Goal: Task Accomplishment & Management: Manage account settings

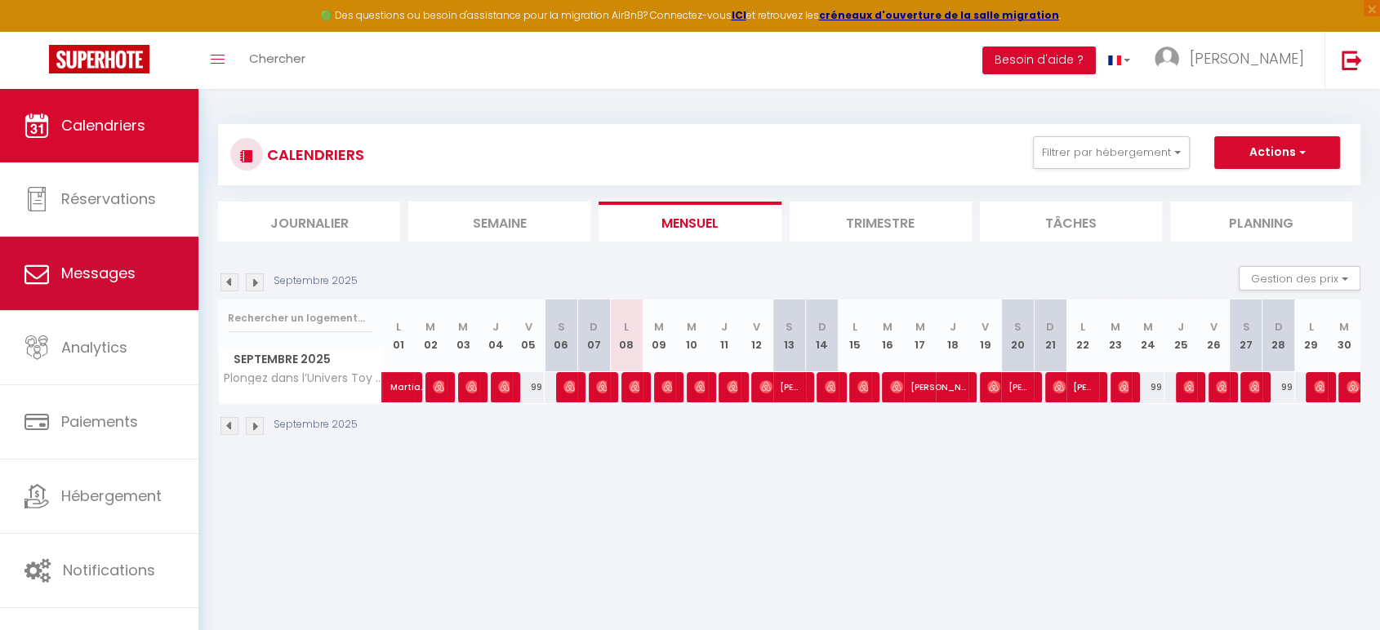
click at [128, 250] on link "Messages" at bounding box center [99, 274] width 198 height 74
select select "message"
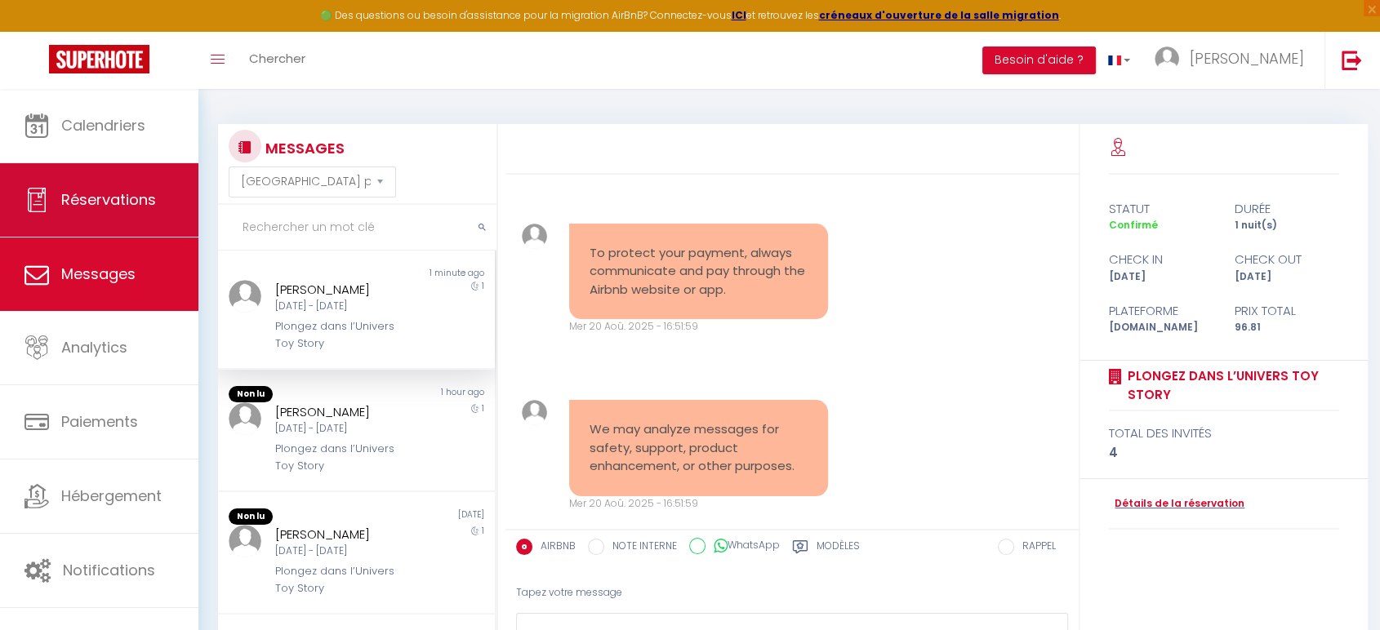
scroll to position [5492, 0]
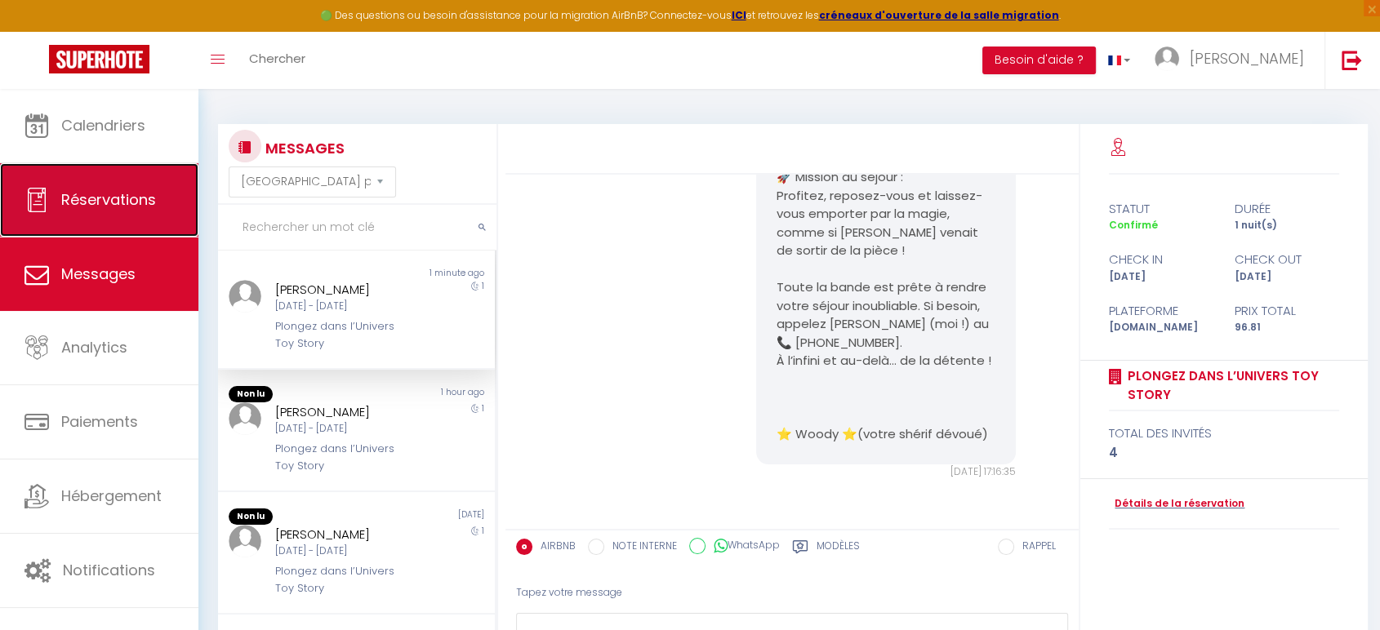
click at [130, 200] on span "Réservations" at bounding box center [108, 199] width 95 height 20
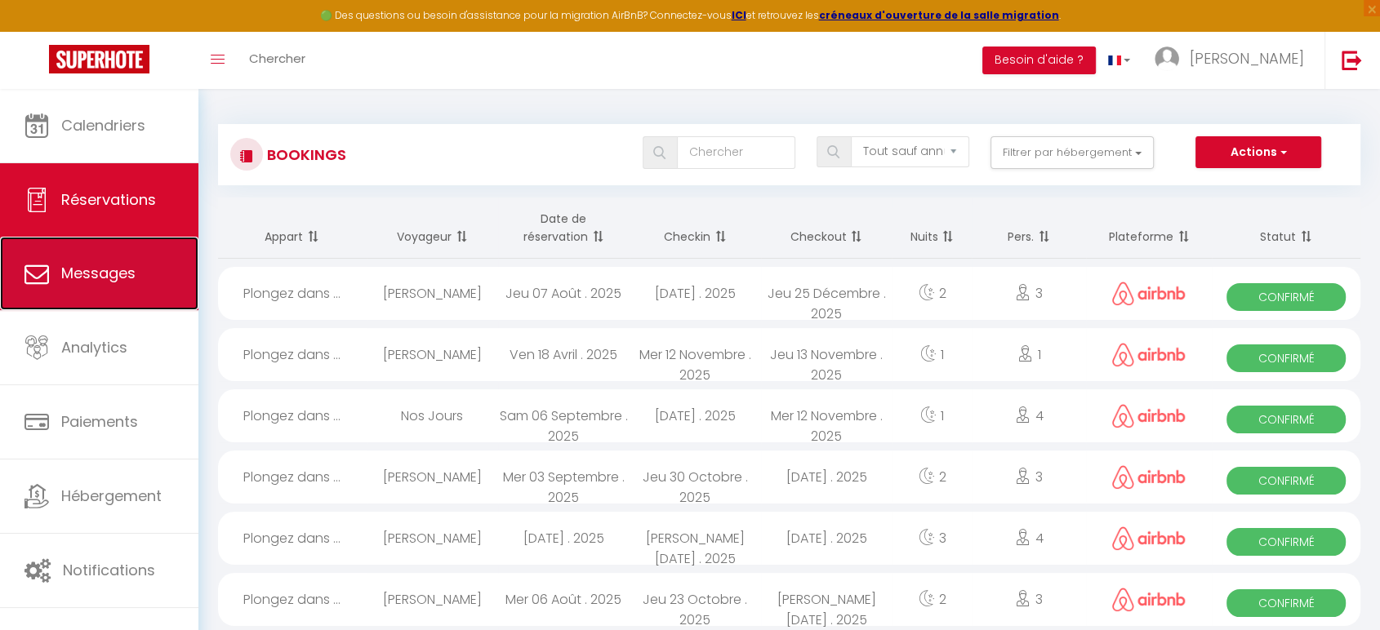
click at [127, 253] on link "Messages" at bounding box center [99, 274] width 198 height 74
select select "message"
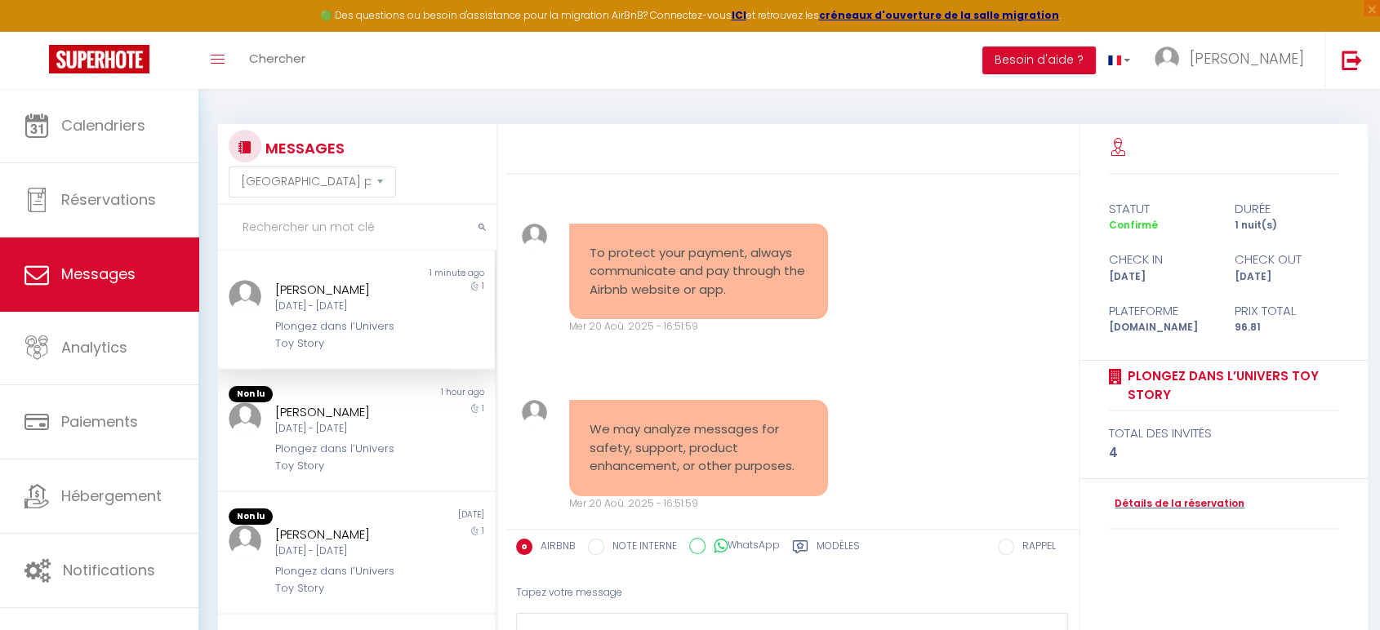
scroll to position [5492, 0]
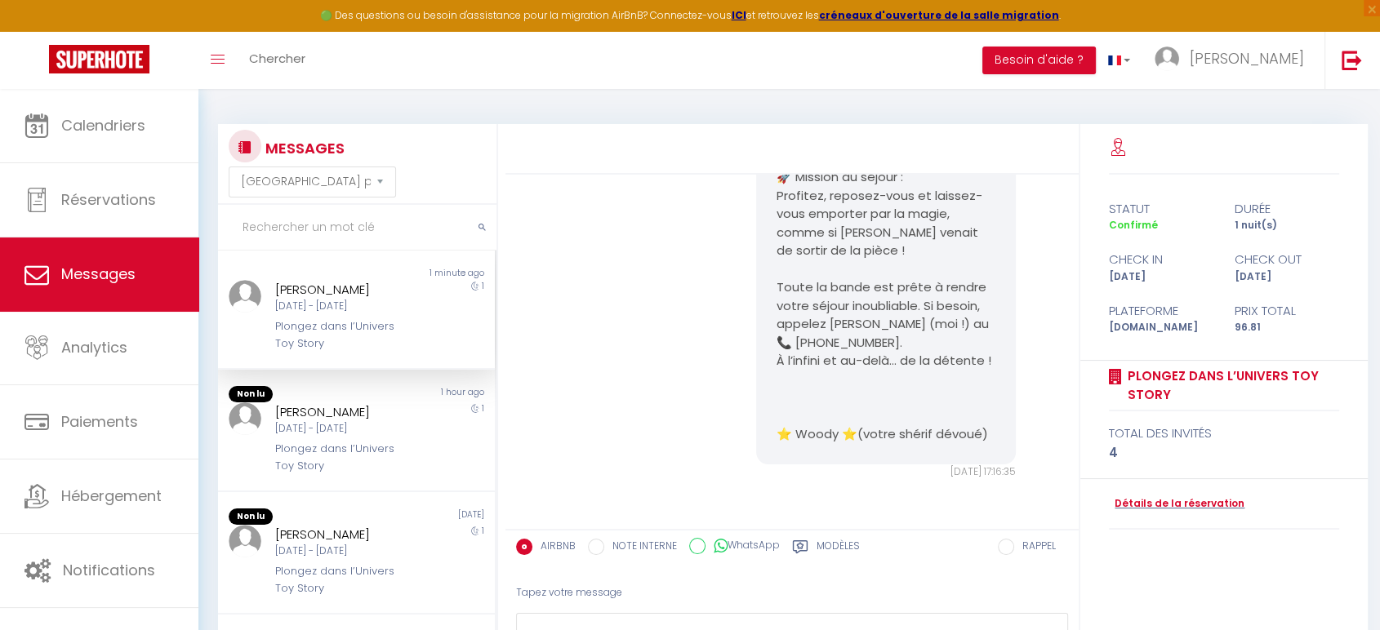
click at [390, 350] on div "Plongez dans l’Univers Toy Story" at bounding box center [345, 335] width 140 height 33
click at [340, 448] on div "Plongez dans l’Univers Toy Story" at bounding box center [345, 457] width 140 height 33
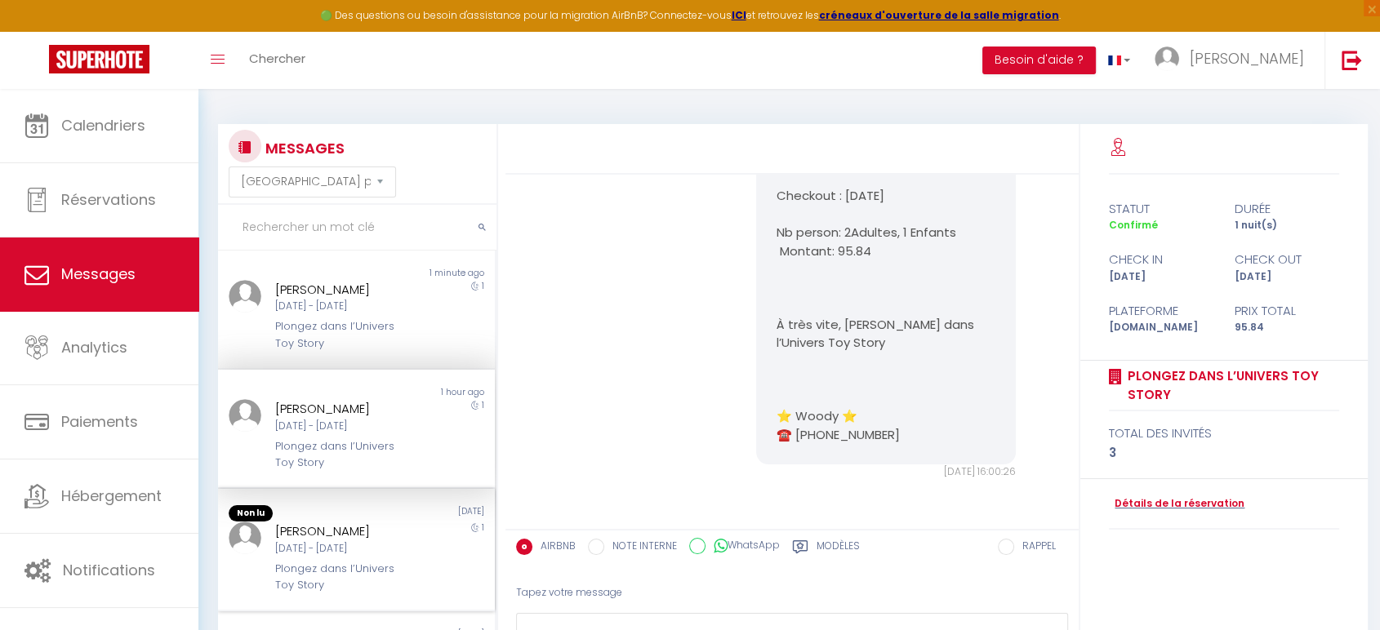
click at [325, 506] on div "Non lu" at bounding box center [287, 514] width 139 height 16
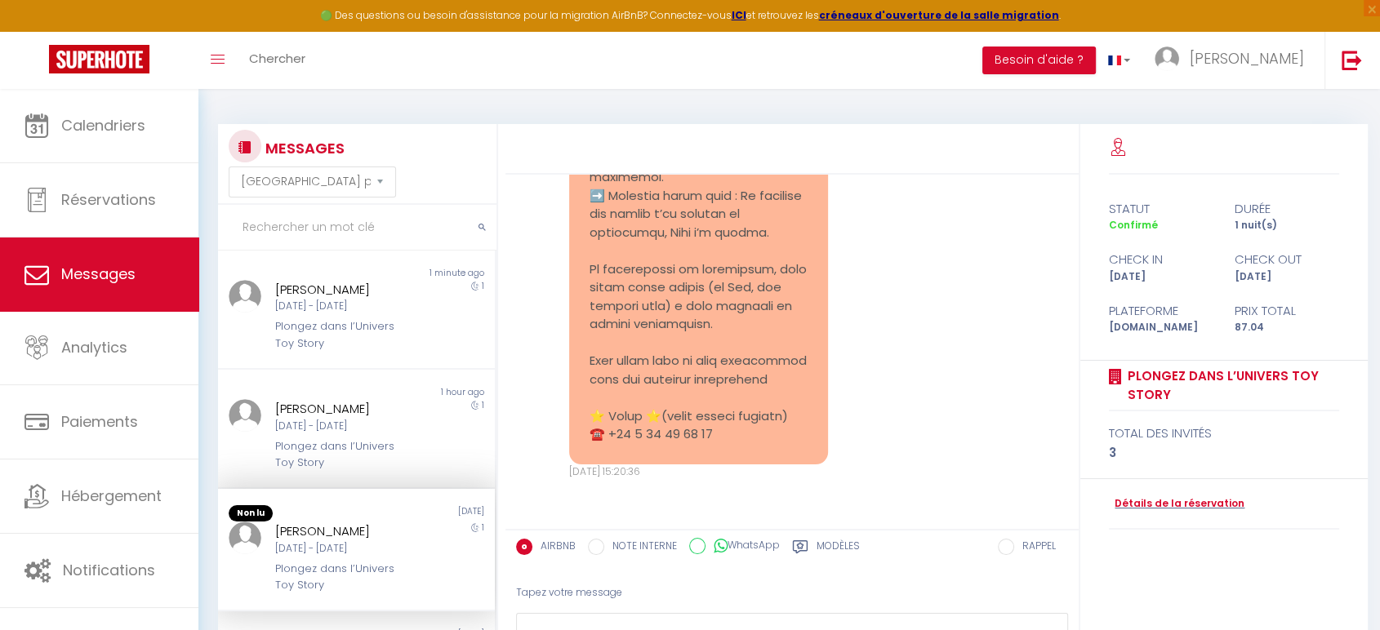
scroll to position [3039, 0]
click at [345, 191] on select "[GEOGRAPHIC_DATA] par date de réservation Trier par date de message" at bounding box center [312, 182] width 167 height 31
click at [444, 173] on div "MESSAGES Trier par date de réservation [GEOGRAPHIC_DATA] par date de message" at bounding box center [357, 164] width 257 height 68
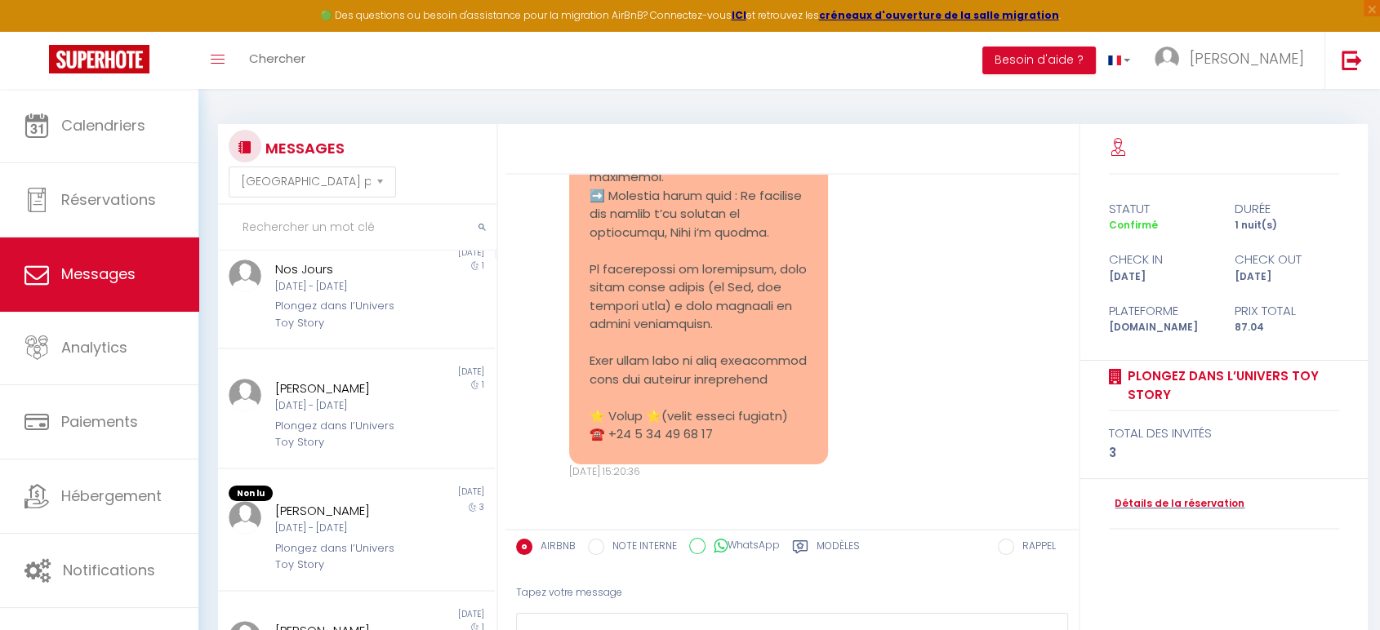
scroll to position [517, 0]
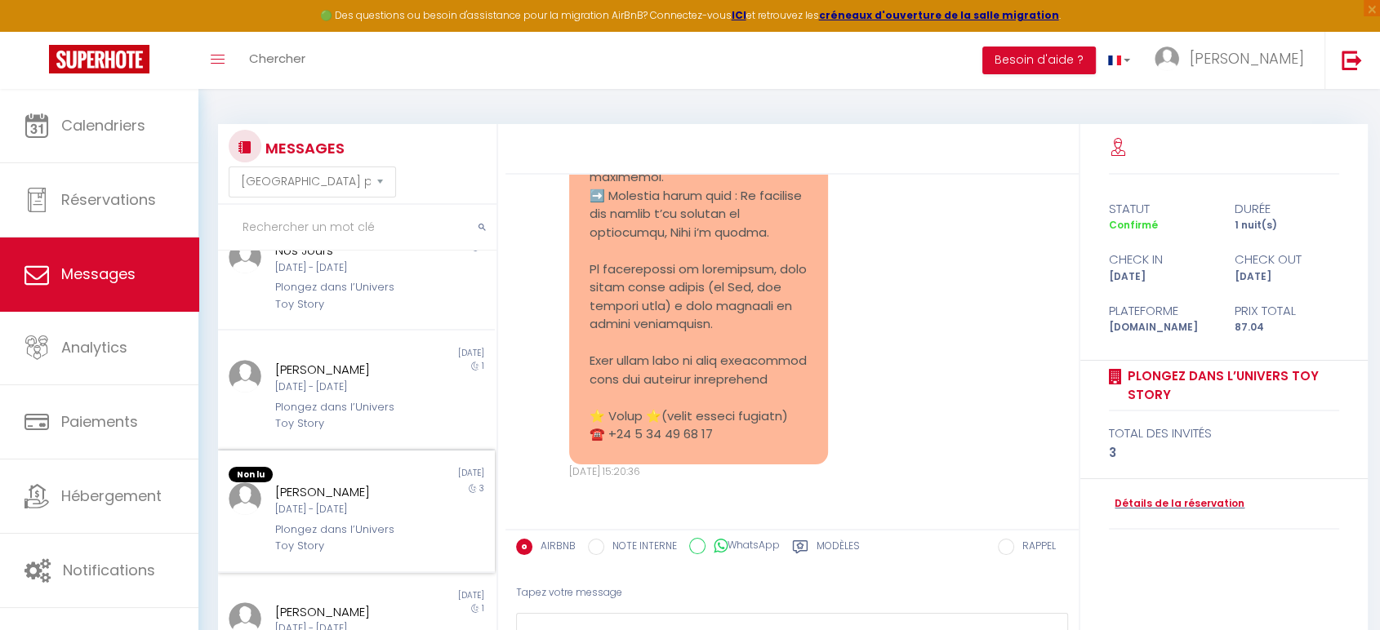
click at [313, 532] on div "Plongez dans l’Univers Toy Story" at bounding box center [345, 538] width 140 height 33
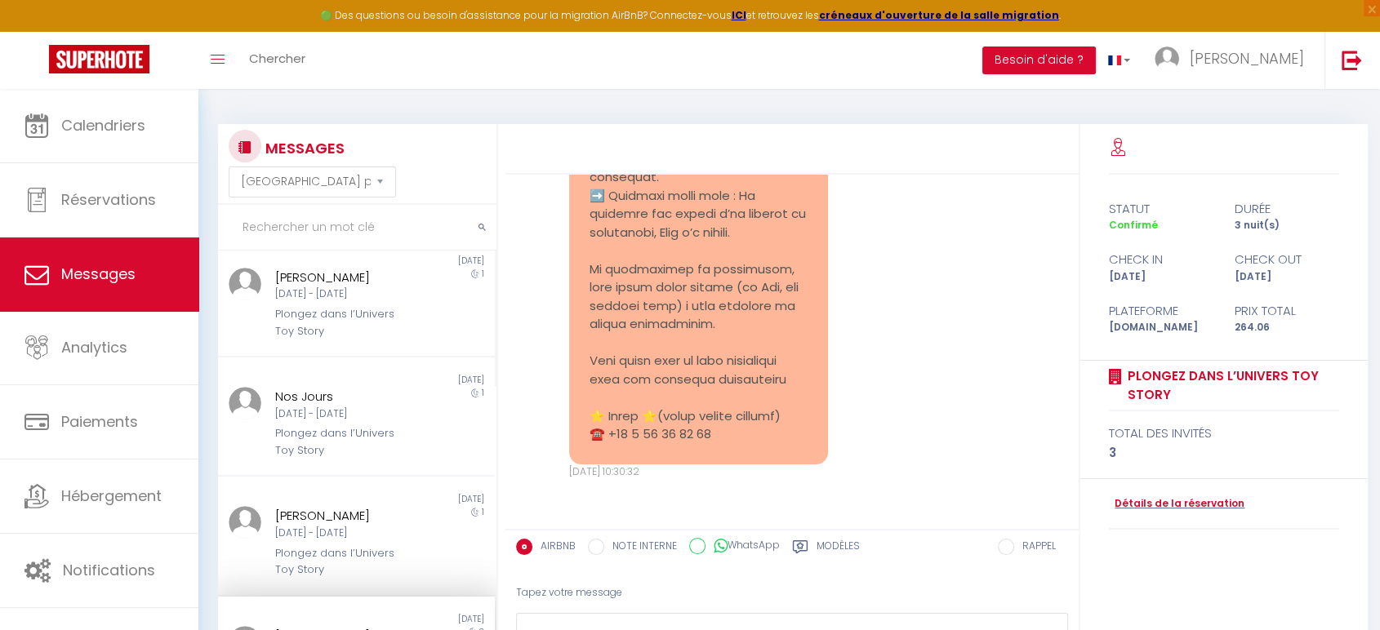
scroll to position [359, 0]
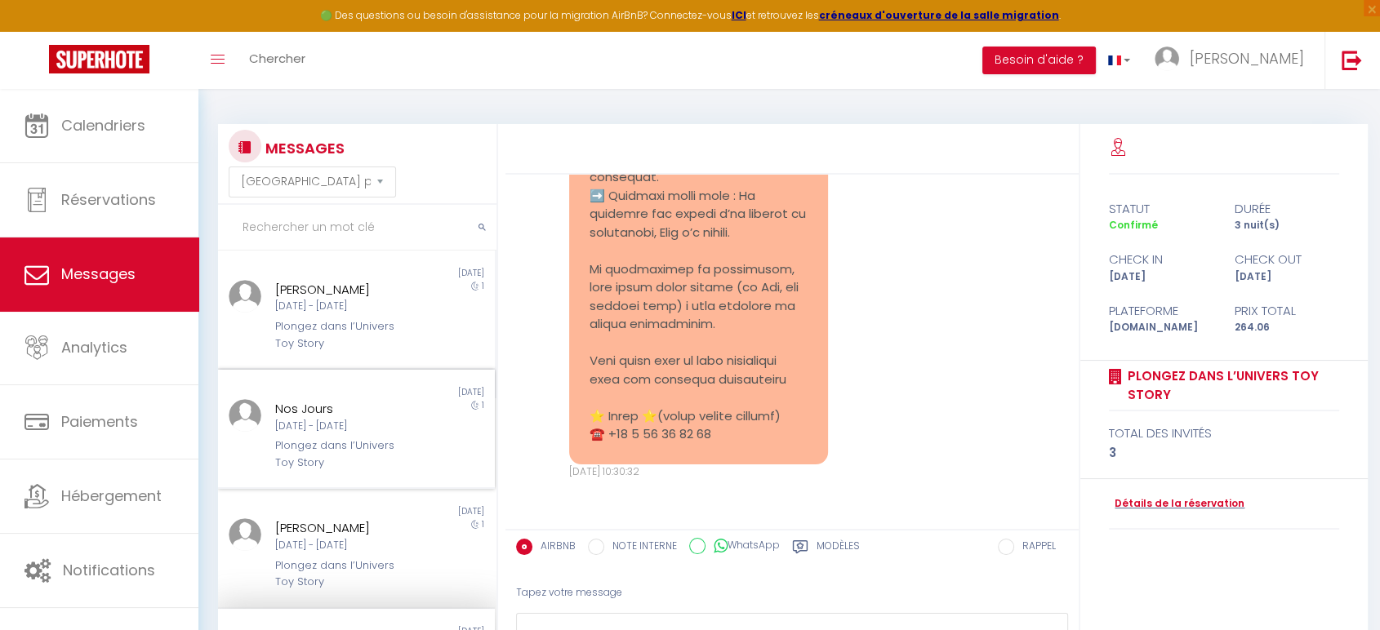
click at [327, 461] on div "Plongez dans l’Univers Toy Story" at bounding box center [345, 454] width 140 height 33
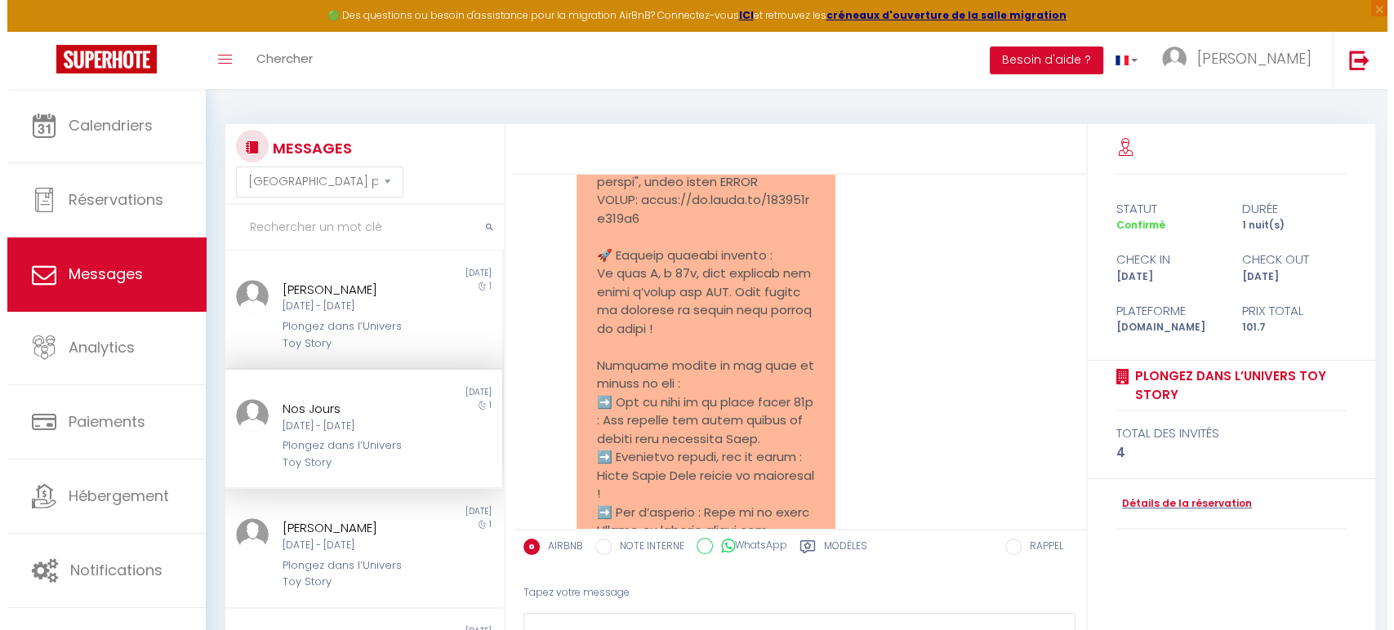
scroll to position [2613, 0]
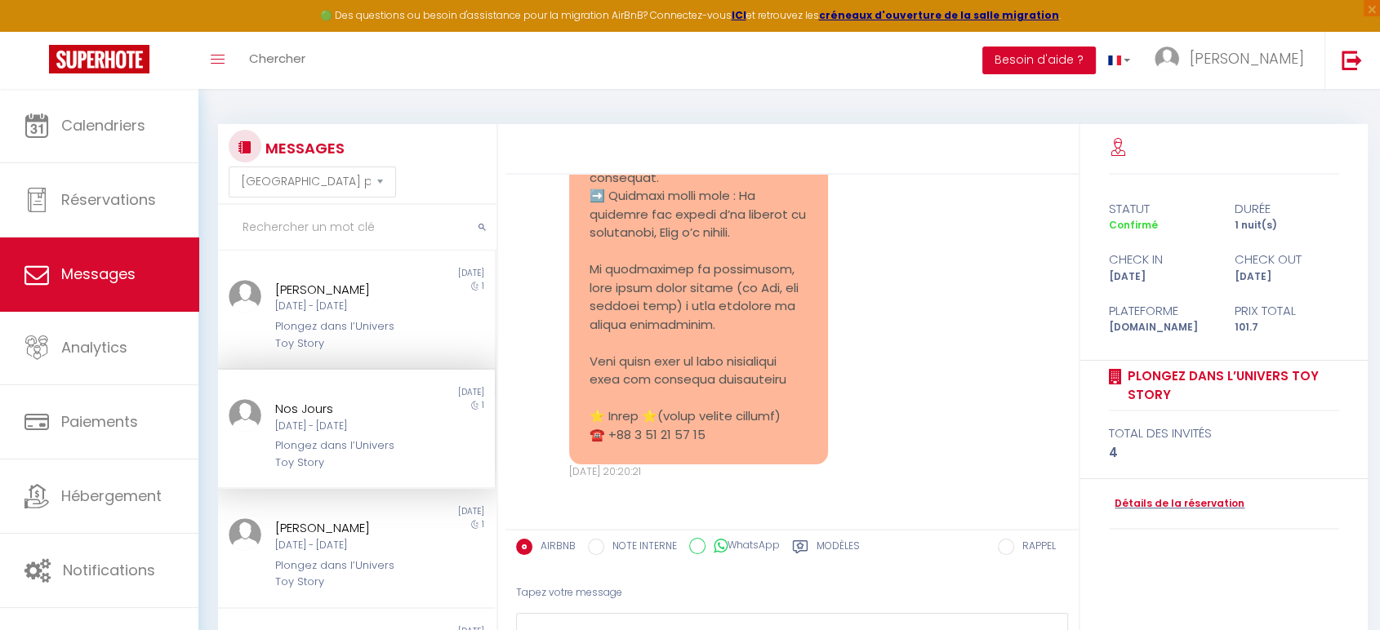
click at [1096, 61] on button "Besoin d'aide ?" at bounding box center [1039, 61] width 114 height 28
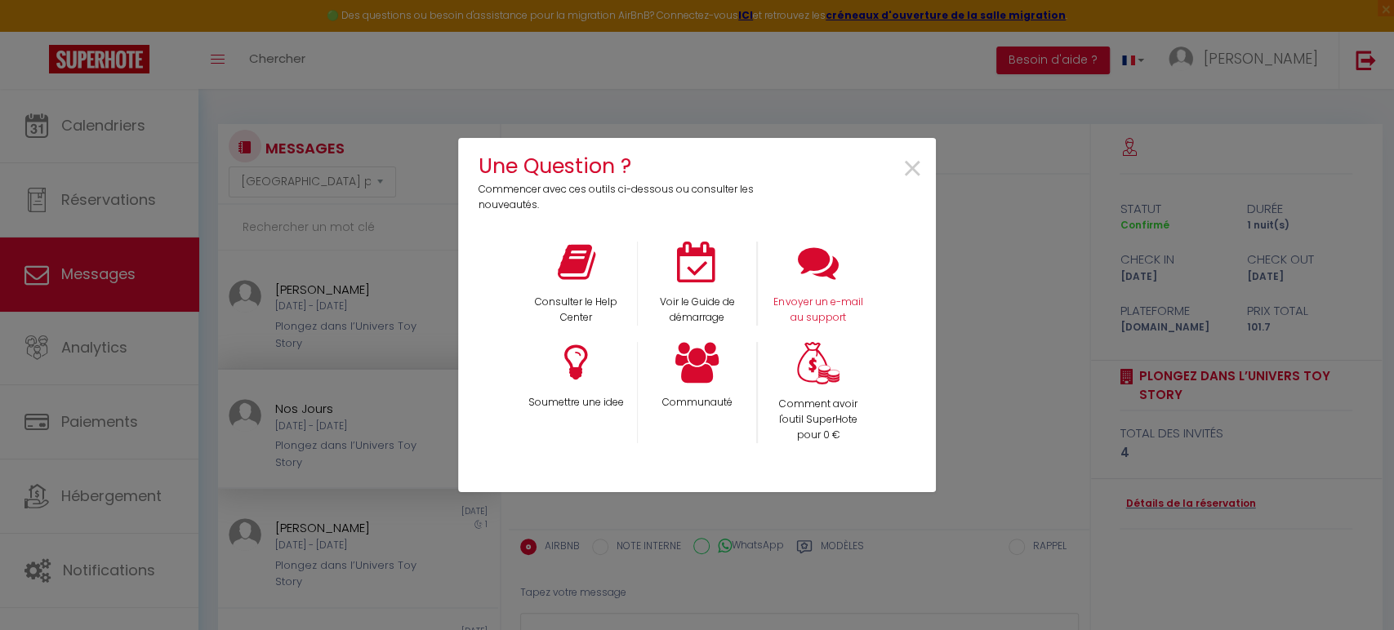
click at [817, 287] on div "Envoyer un e-mail au support" at bounding box center [817, 284] width 121 height 84
click at [843, 271] on div "Envoyer un e-mail au support" at bounding box center [817, 284] width 121 height 84
click at [818, 292] on div "Envoyer un e-mail au support" at bounding box center [817, 284] width 121 height 84
click at [810, 283] on div "Envoyer un e-mail au support" at bounding box center [817, 284] width 121 height 84
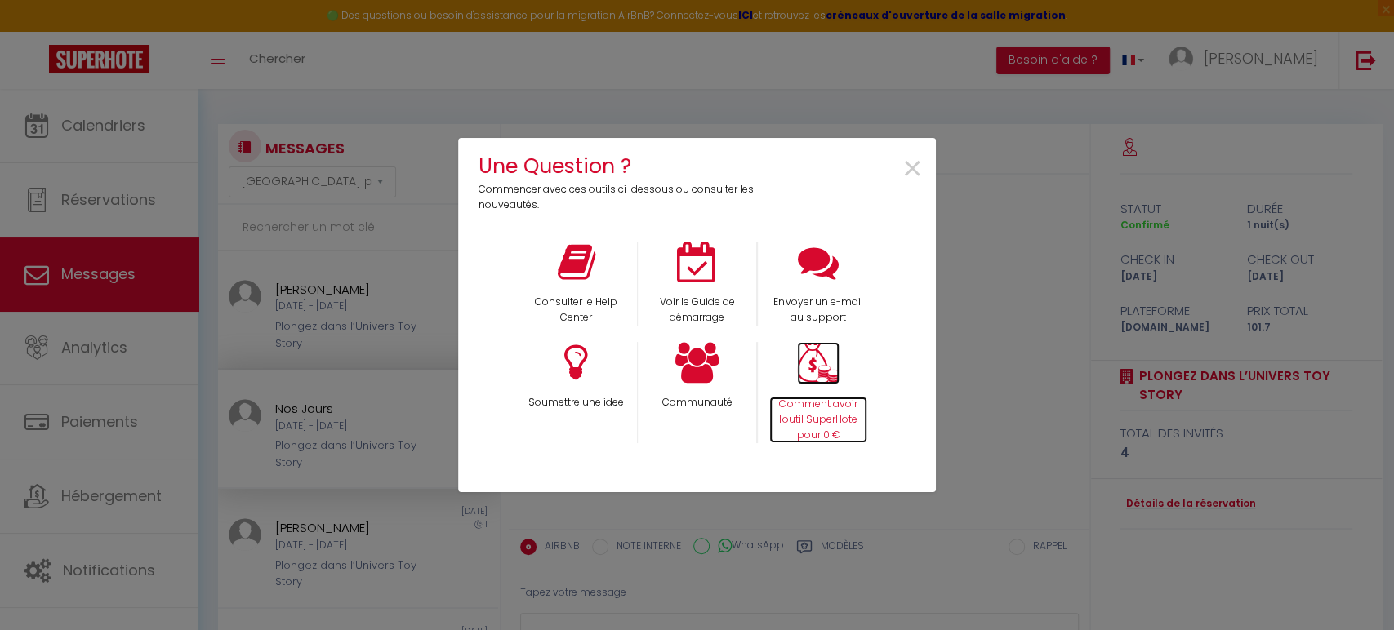
click at [808, 400] on p "Comment avoir l'outil SuperHote pour 0 €" at bounding box center [818, 420] width 99 height 47
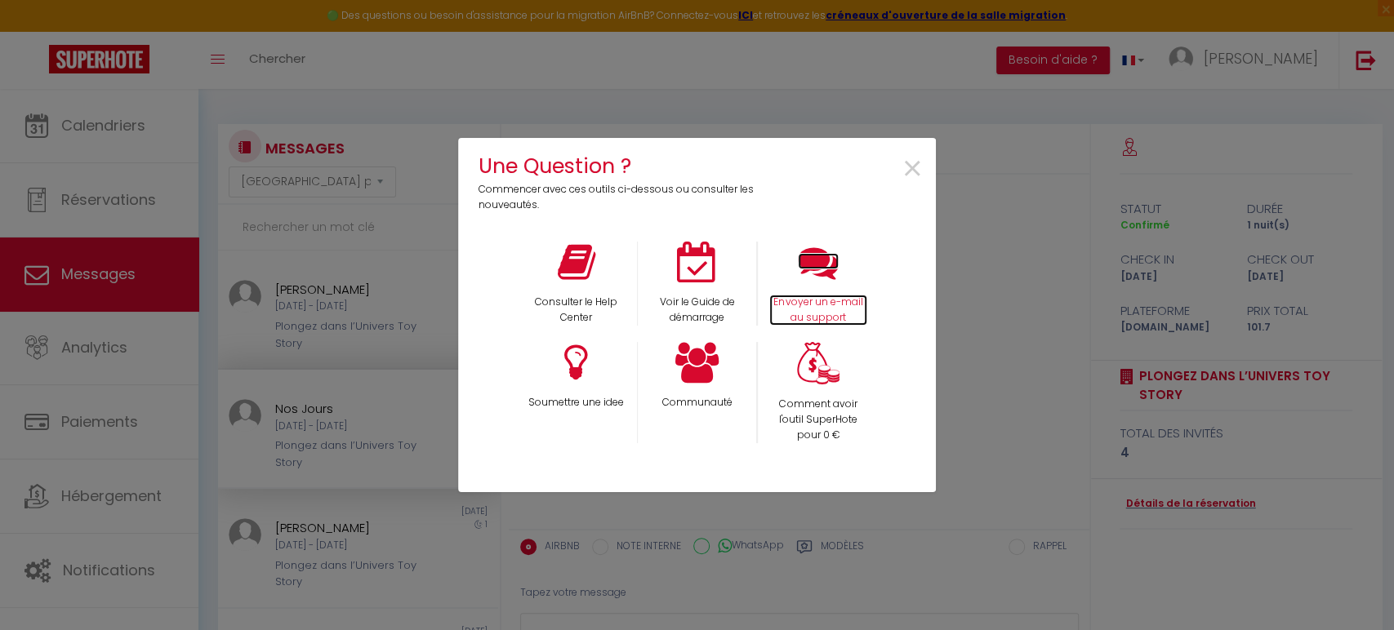
click at [831, 301] on p "Envoyer un e-mail au support" at bounding box center [818, 310] width 99 height 31
click at [905, 165] on span "×" at bounding box center [913, 169] width 22 height 51
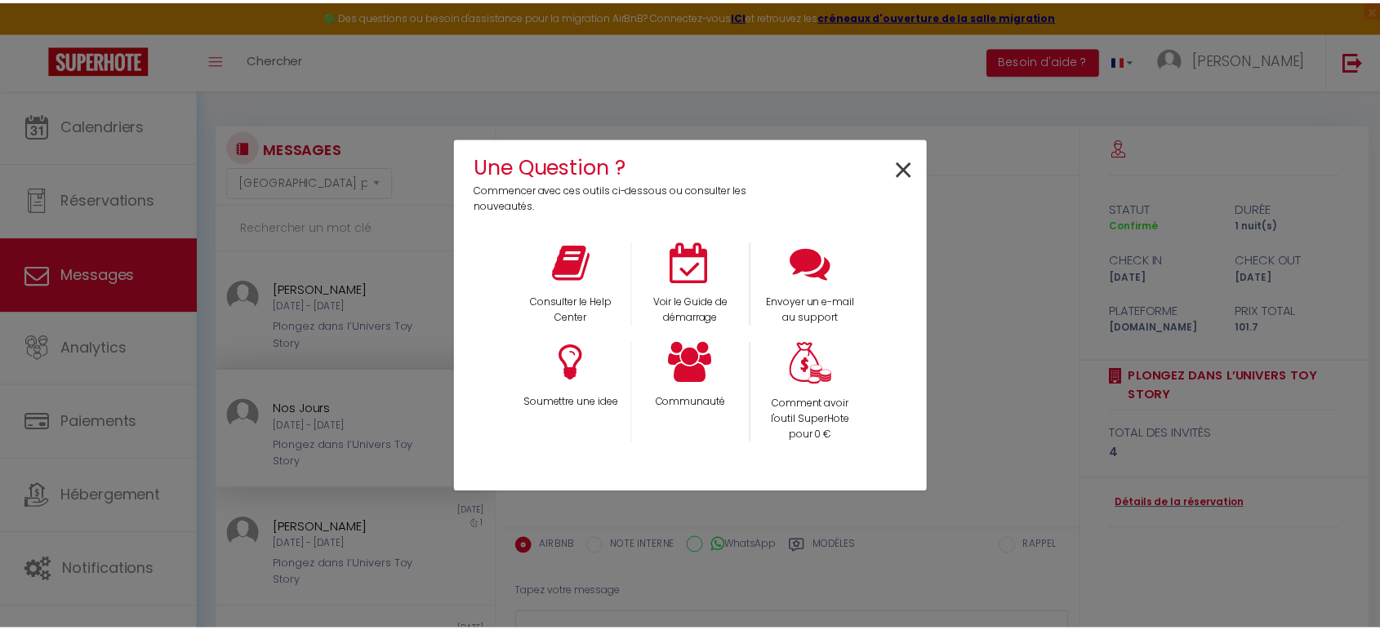
scroll to position [2613, 0]
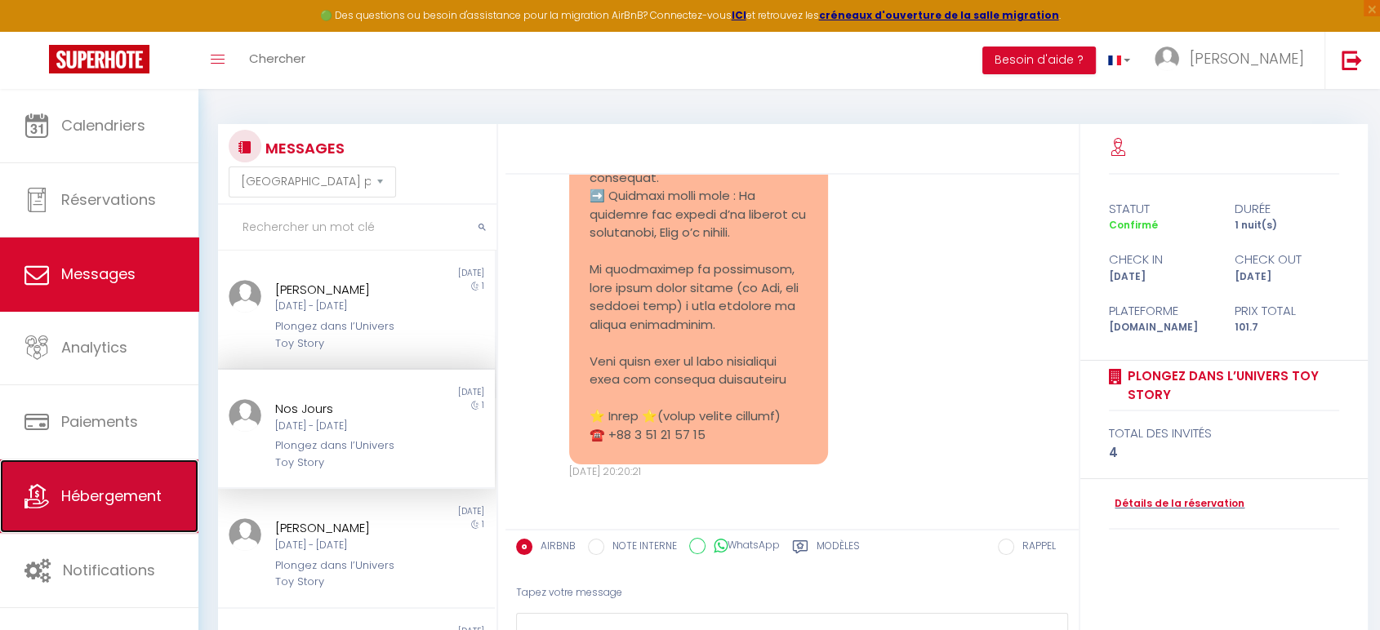
click at [128, 479] on link "Hébergement" at bounding box center [99, 497] width 198 height 74
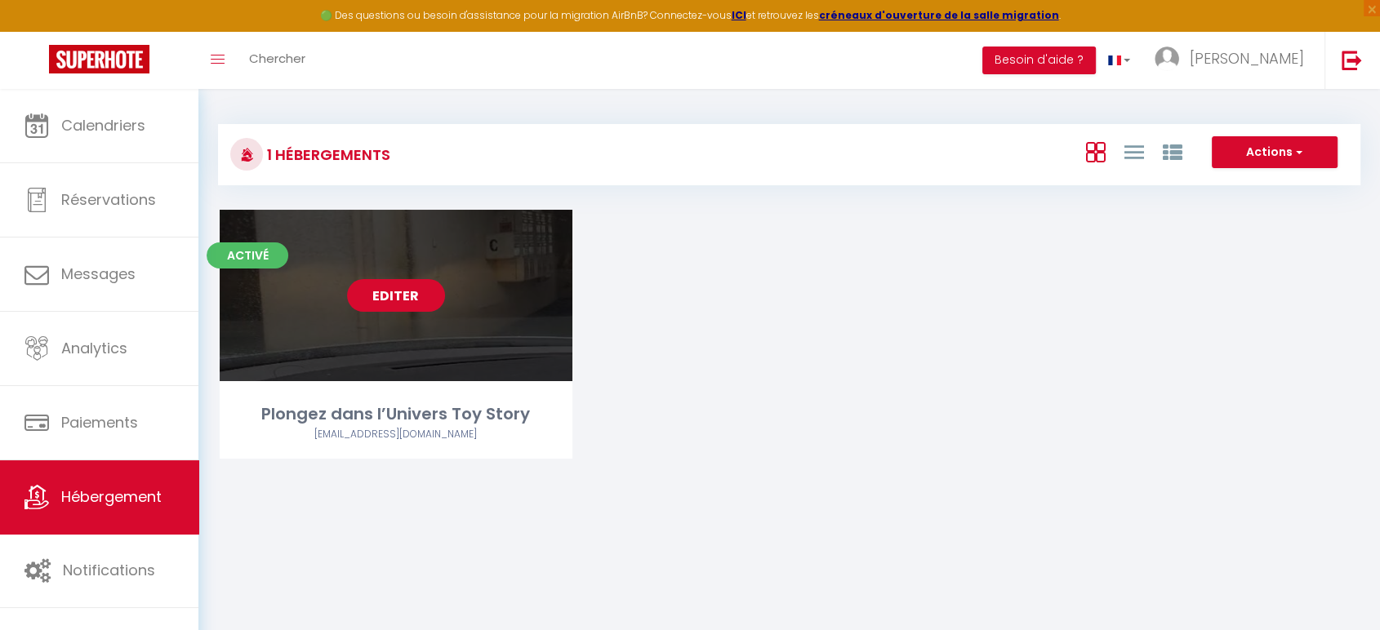
click at [378, 301] on link "Editer" at bounding box center [396, 295] width 98 height 33
select select "3"
select select "2"
select select "1"
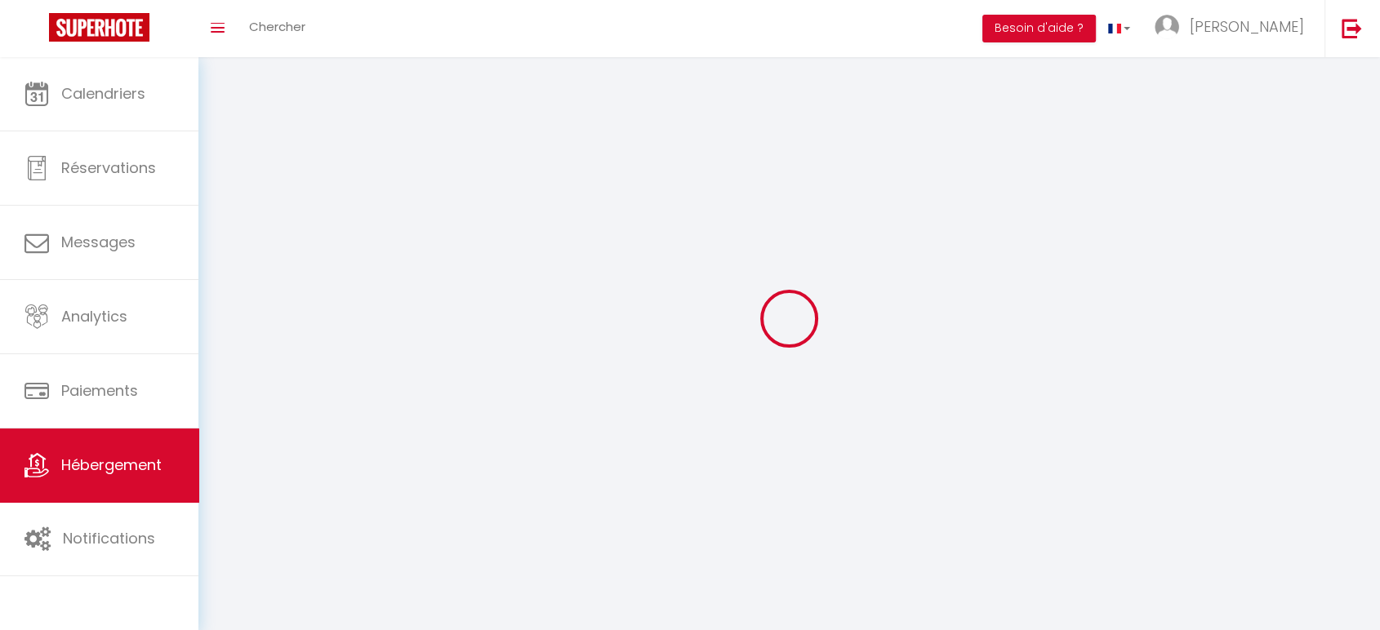
select select
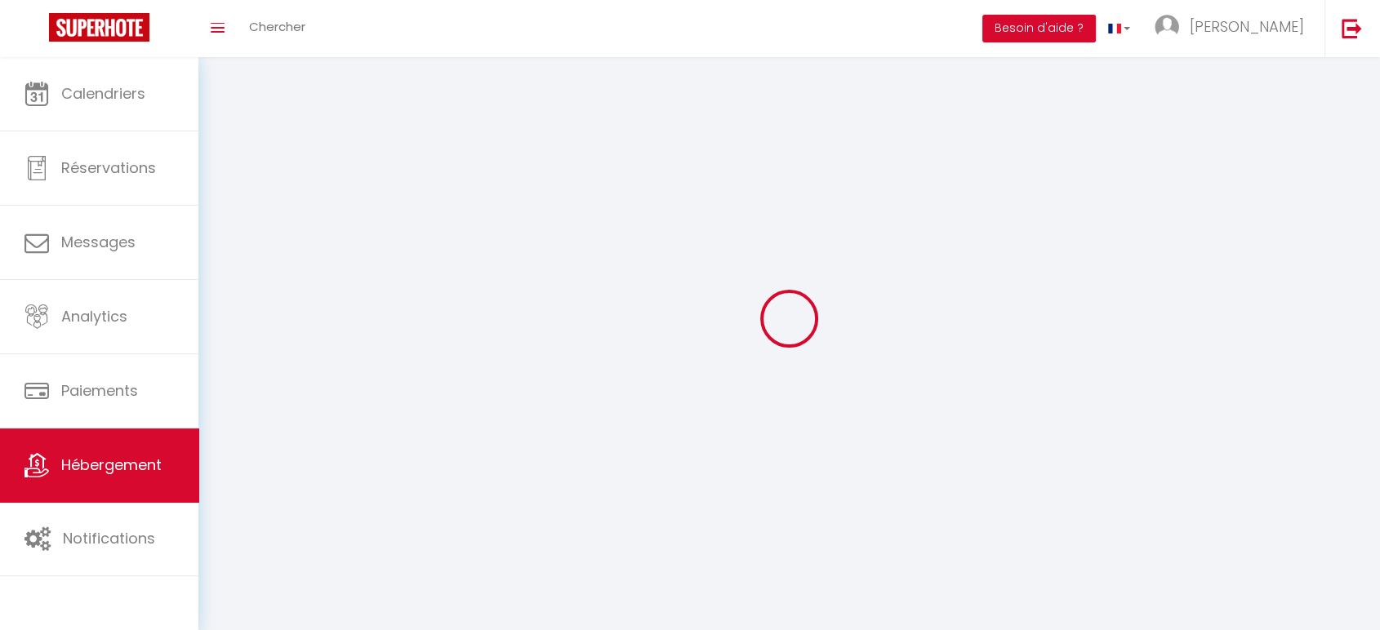
checkbox input "false"
select select
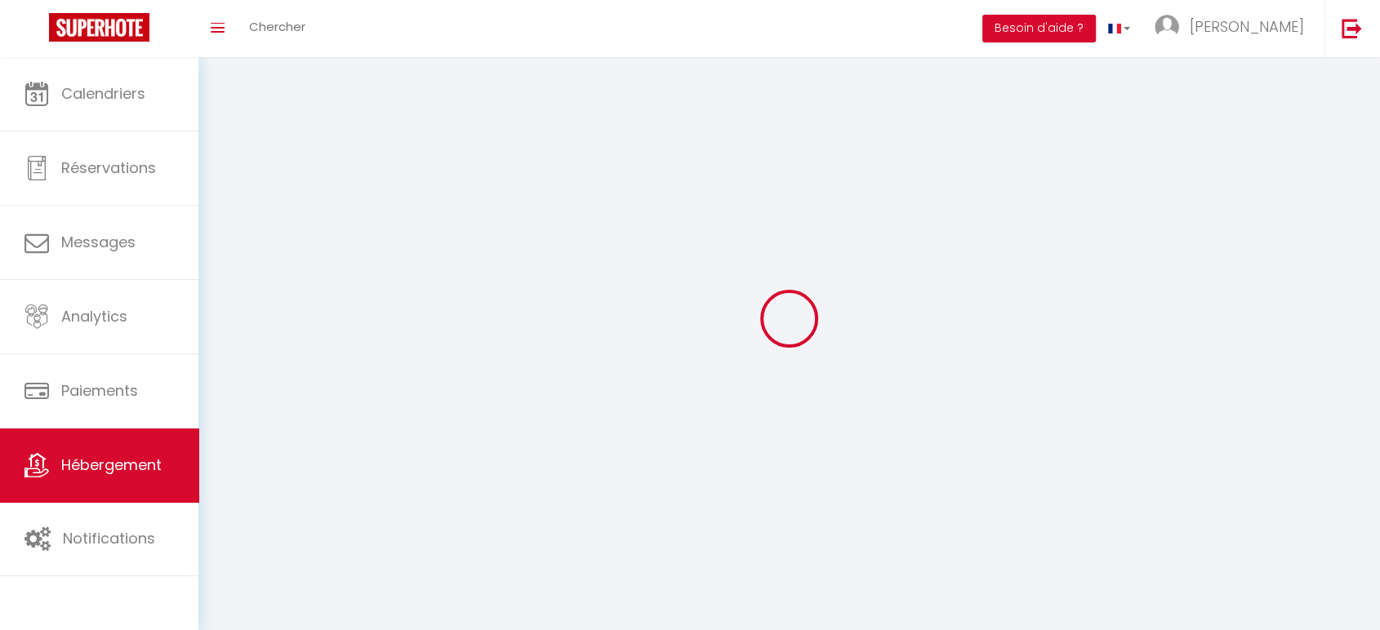
select select
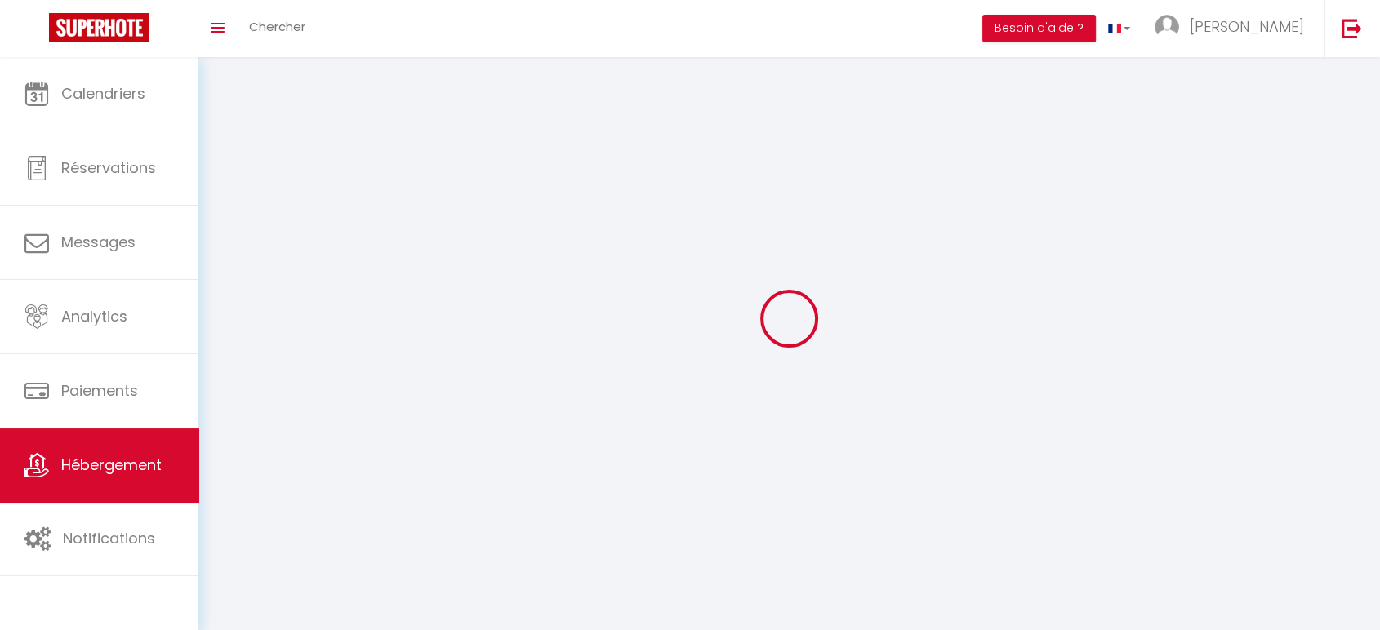
select select
checkbox input "false"
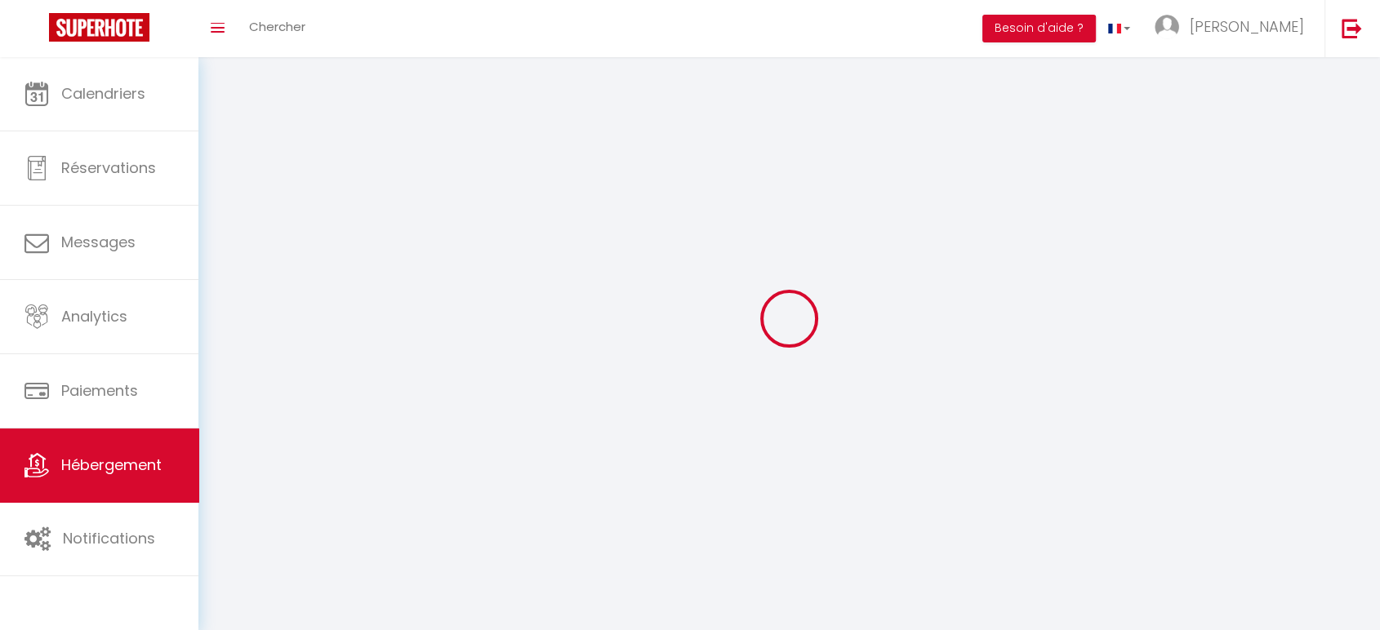
select select
select select "1"
select select
select select "28"
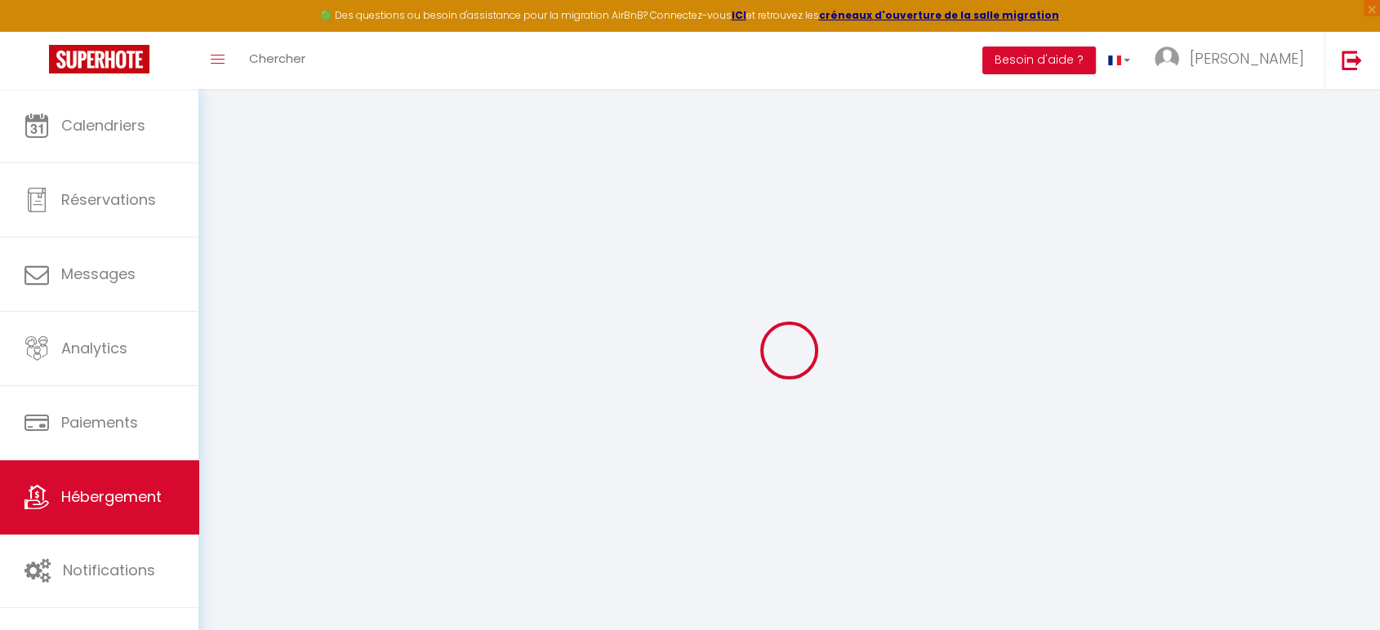
select select
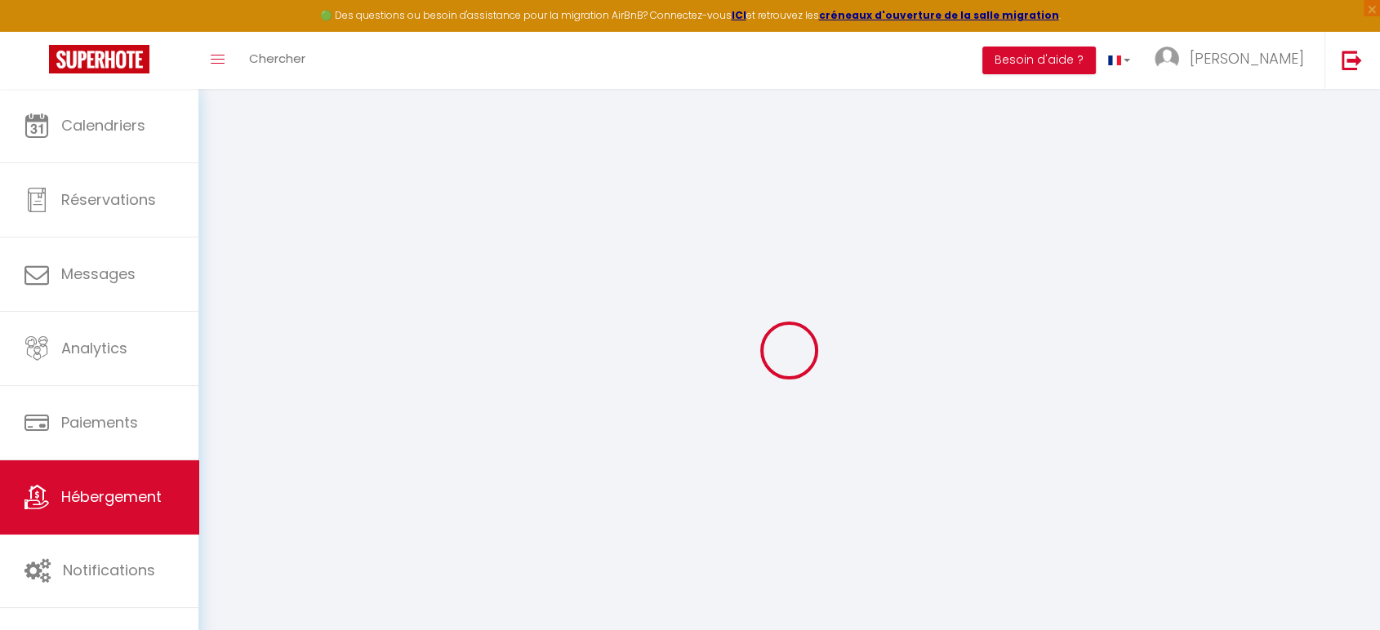
select select
checkbox input "false"
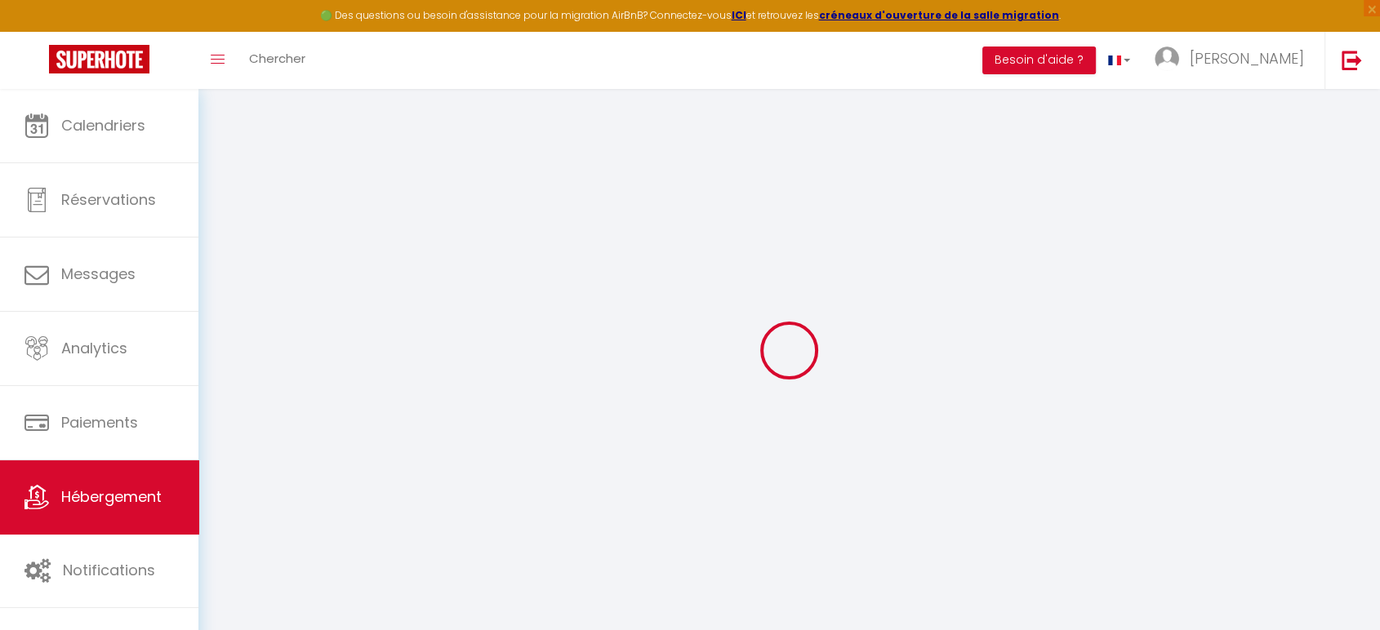
select select
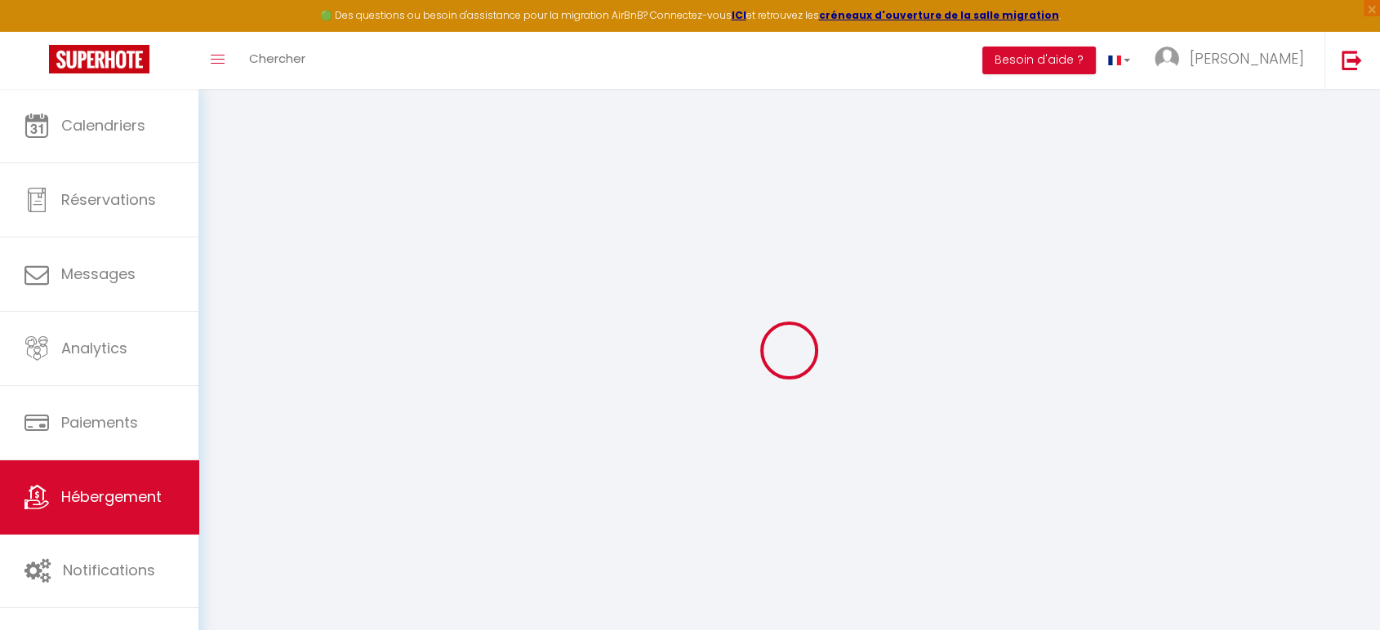
select select
checkbox input "false"
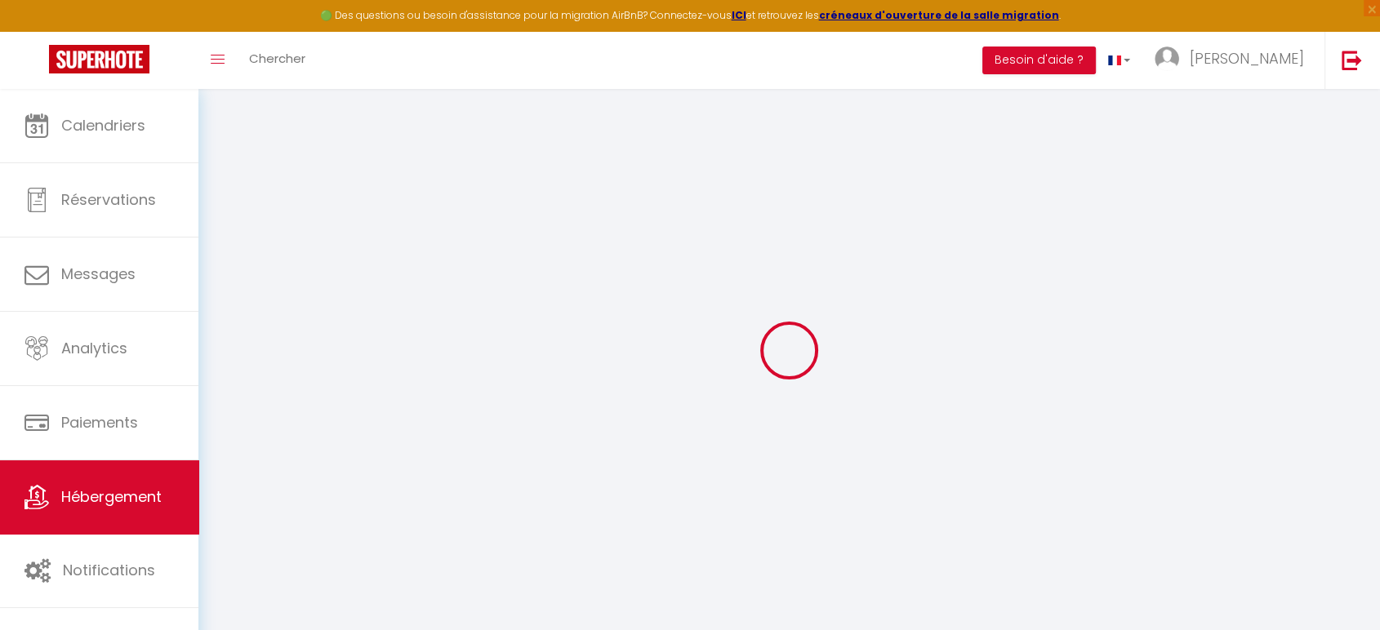
checkbox input "false"
select select
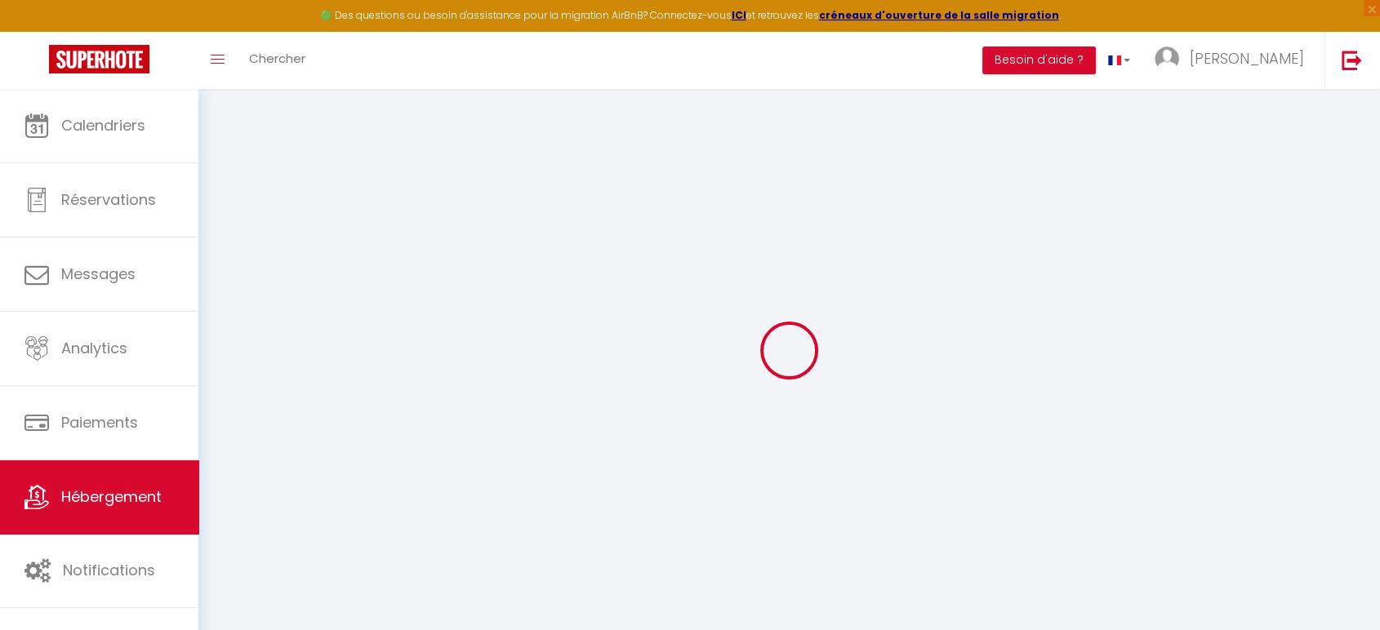
select select
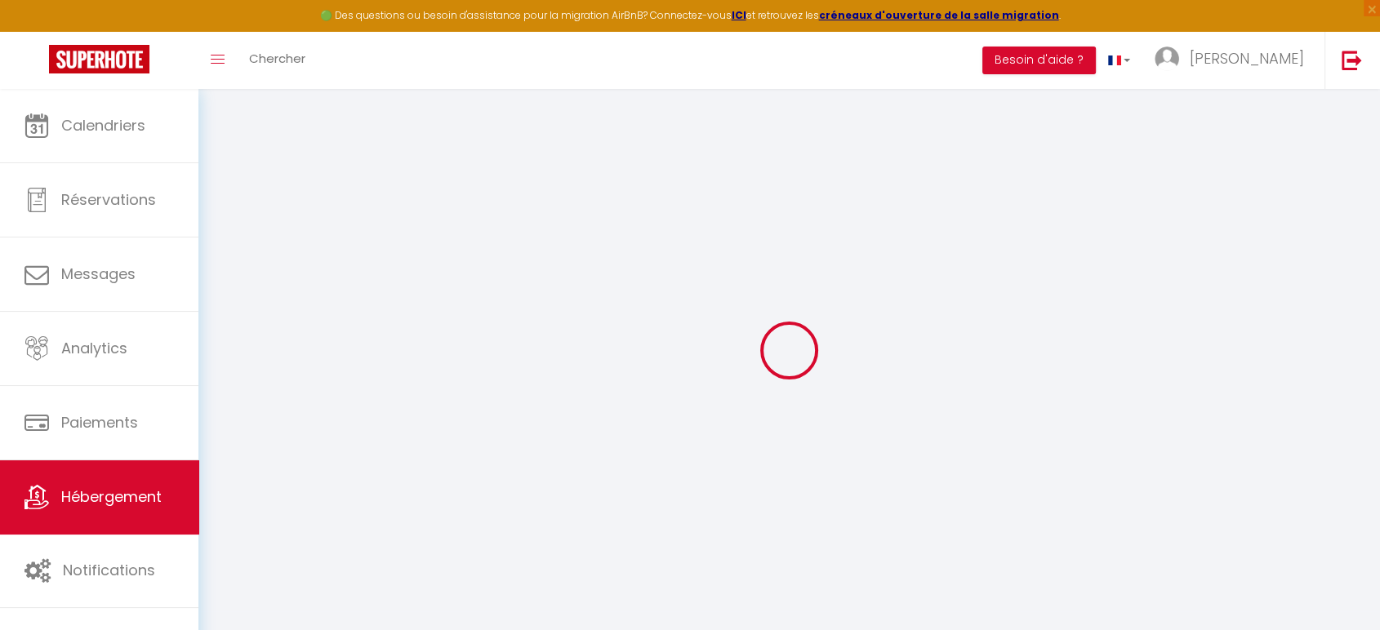
checkbox input "false"
select select
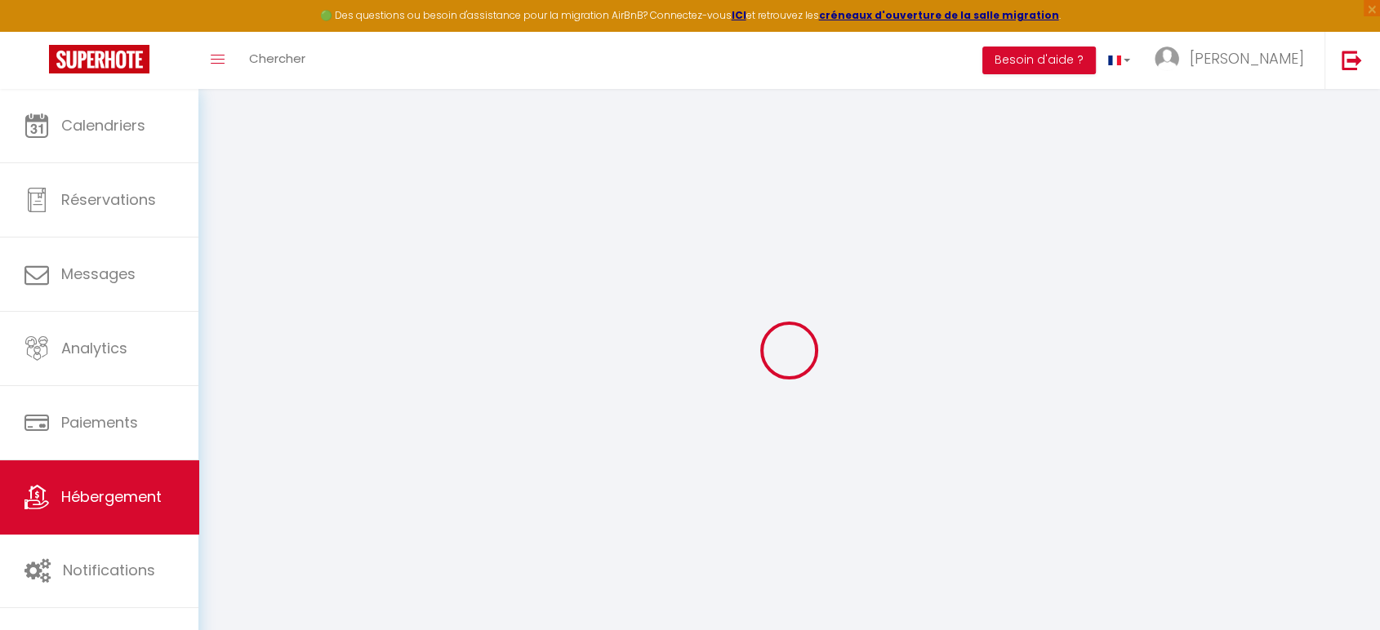
select select
type input "Plongez dans l’Univers Toy Story"
type input "[PERSON_NAME]"
type input "90"
type input "30"
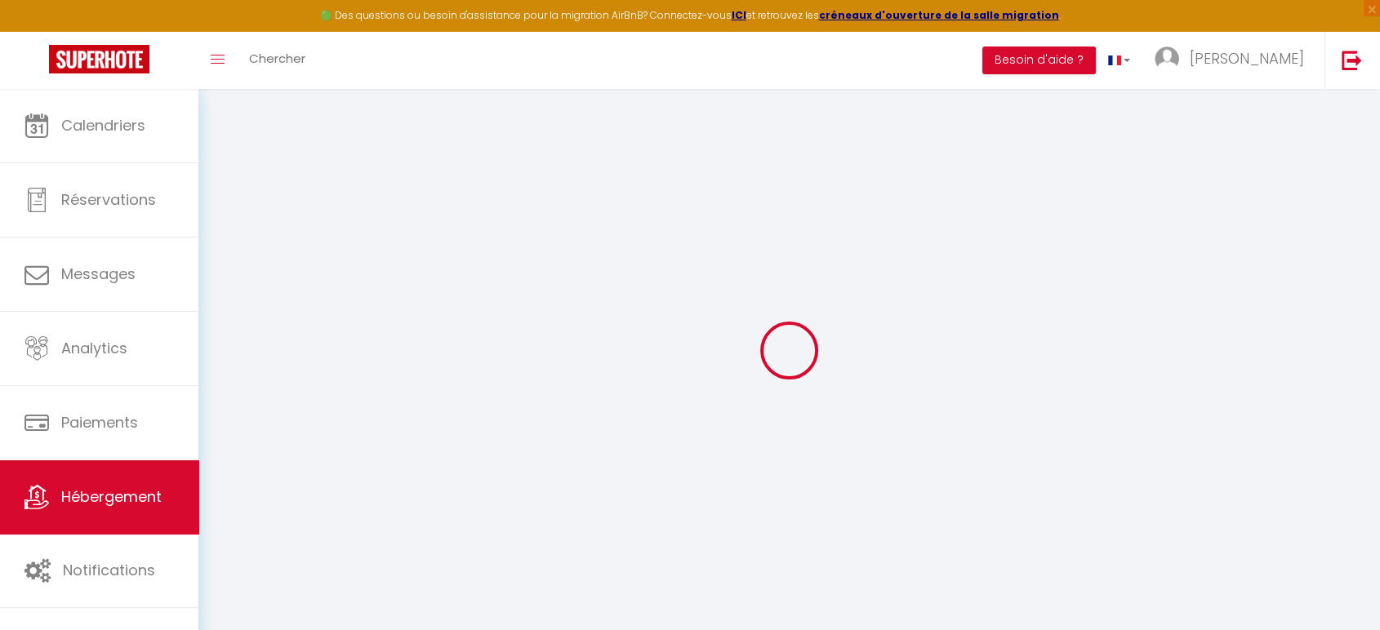
type input "13"
type input "300"
select select
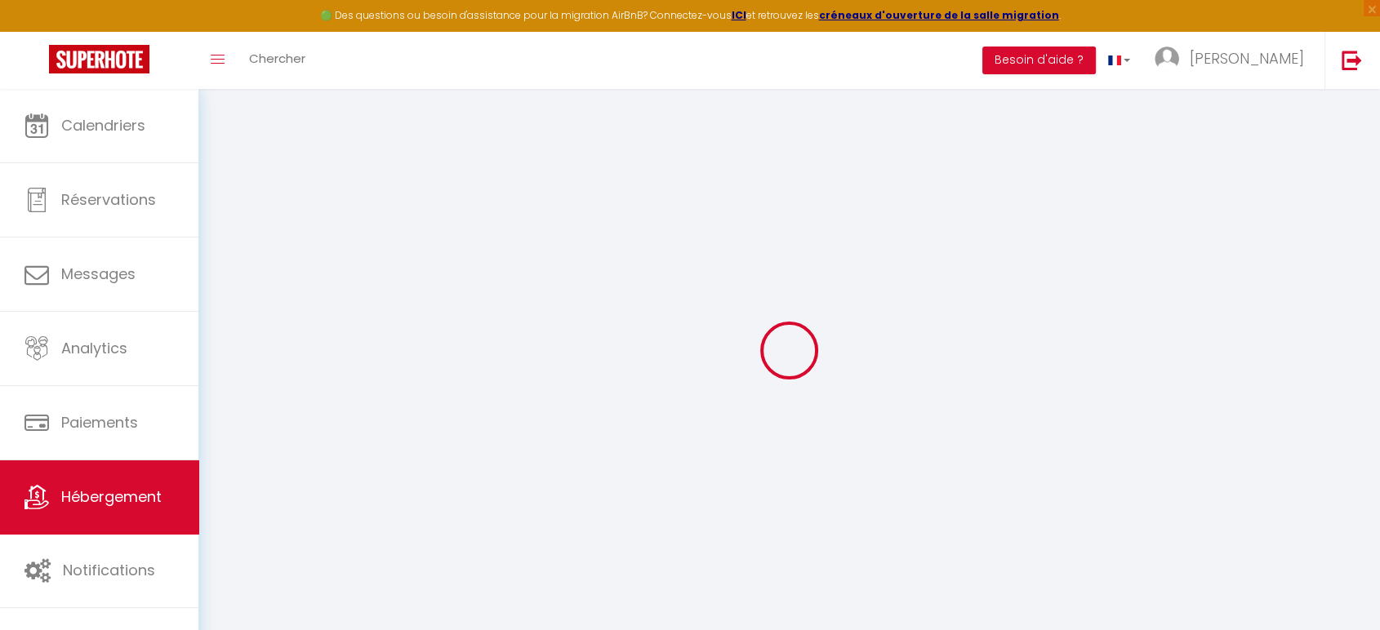
select select
type input "[STREET_ADDRESS]"
type input "77580"
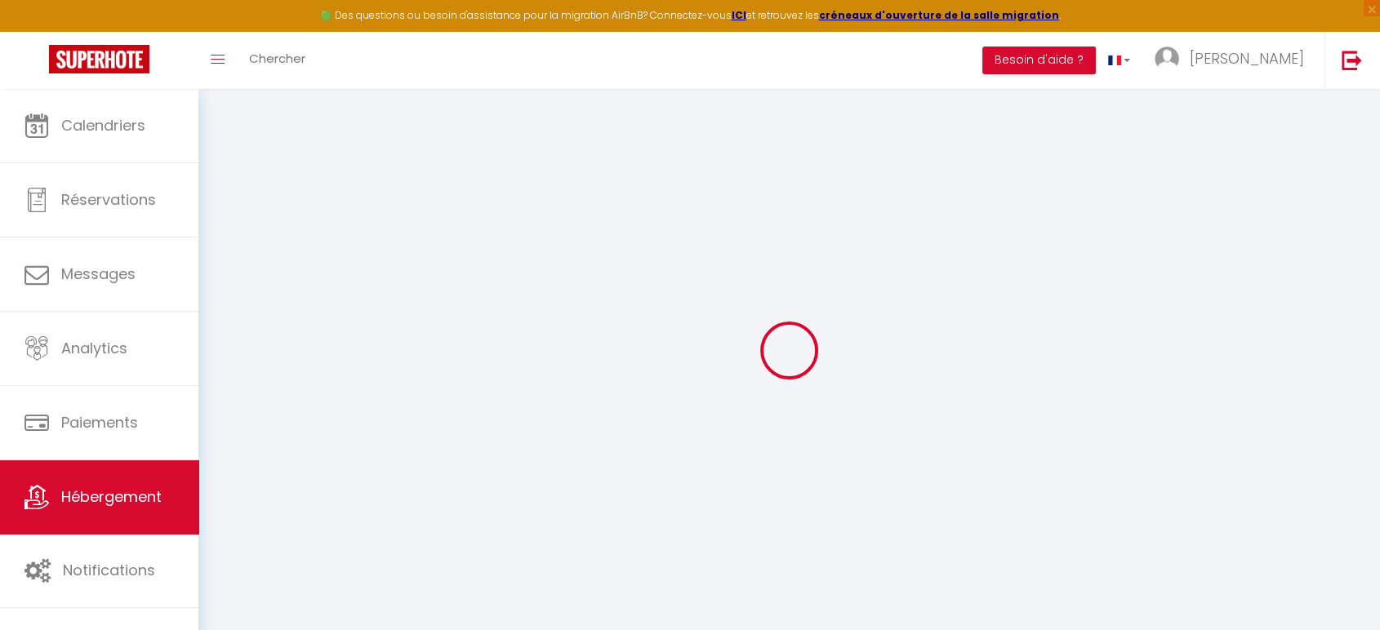
type input "Crécy-[GEOGRAPHIC_DATA]"
type input "[EMAIL_ADDRESS][DOMAIN_NAME]"
select select "11599"
checkbox input "true"
checkbox input "false"
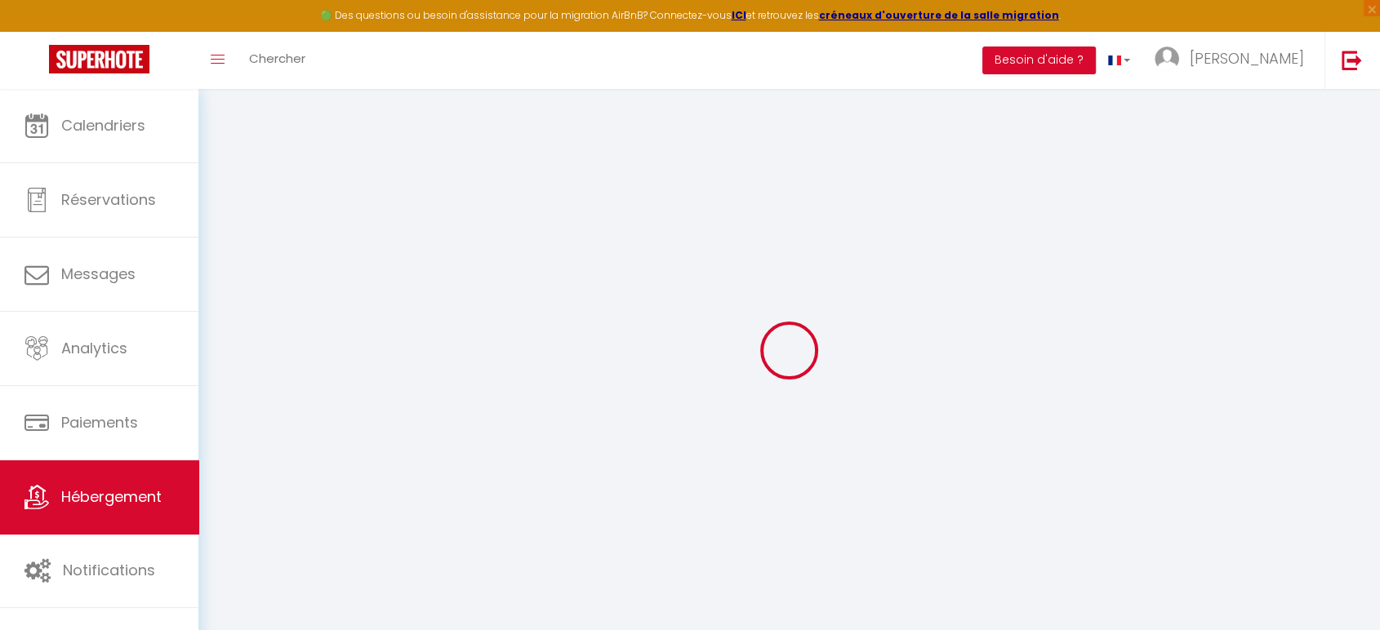
checkbox input "false"
radio input "true"
type input "0"
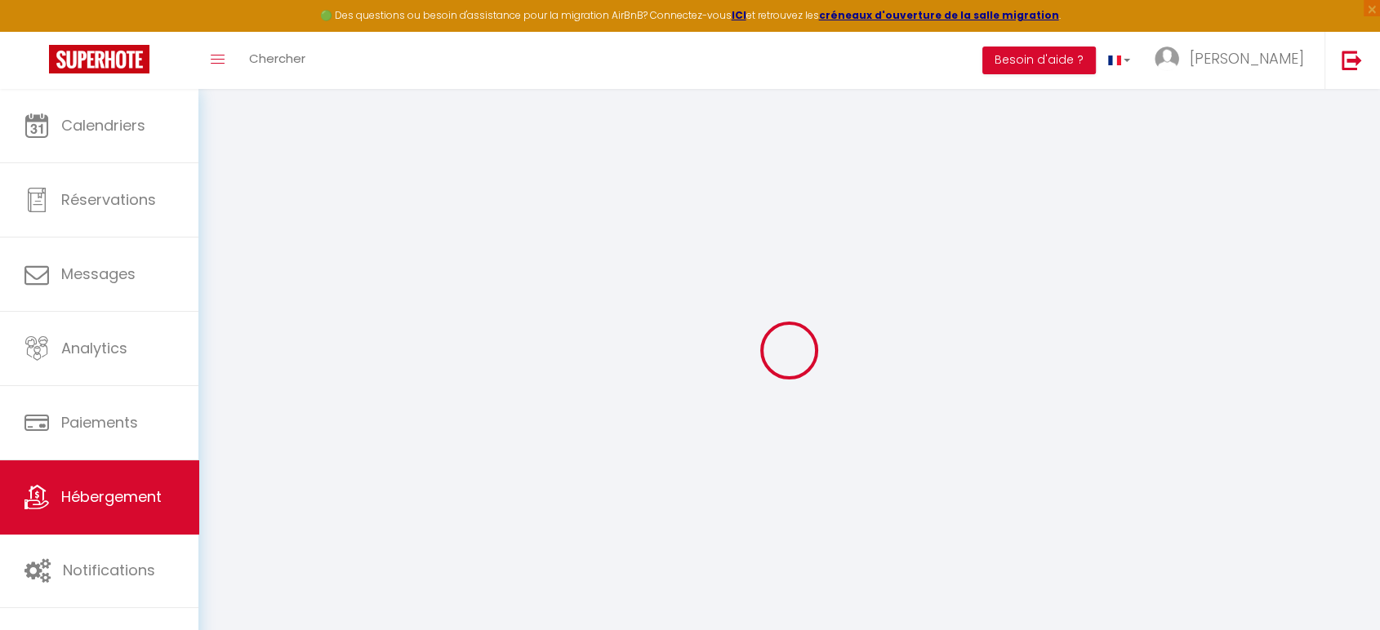
type input "0"
select select
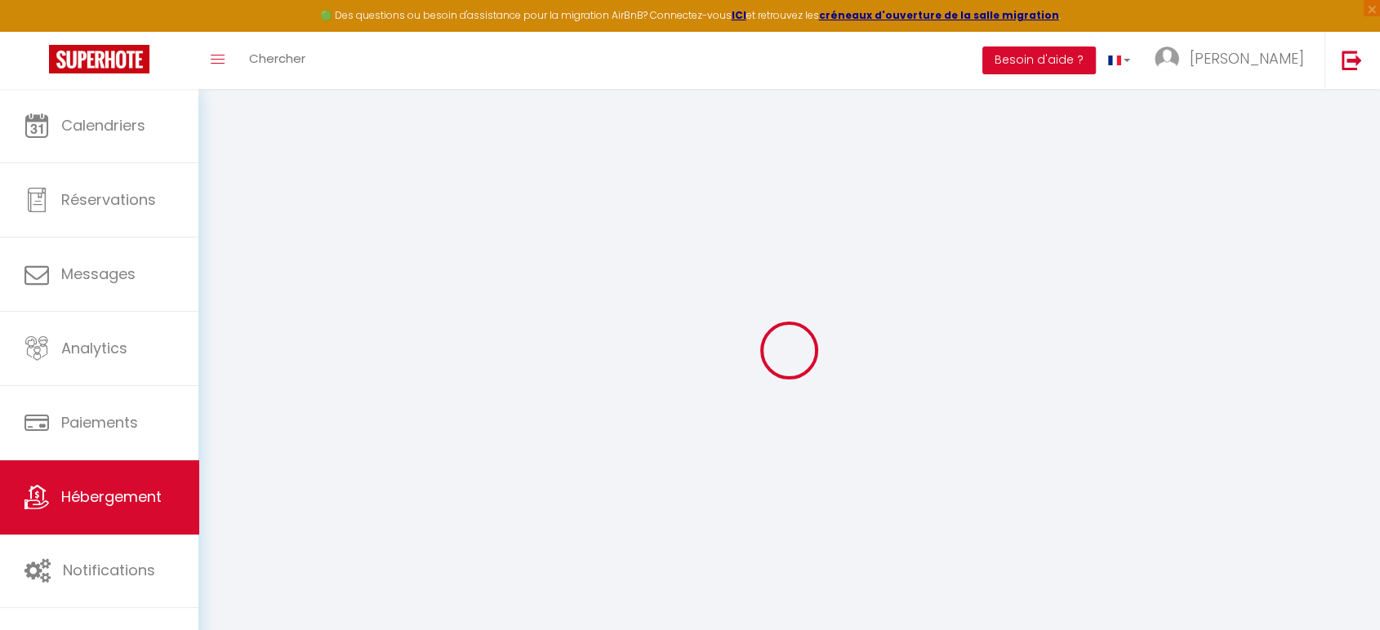
select select
checkbox input "true"
checkbox input "false"
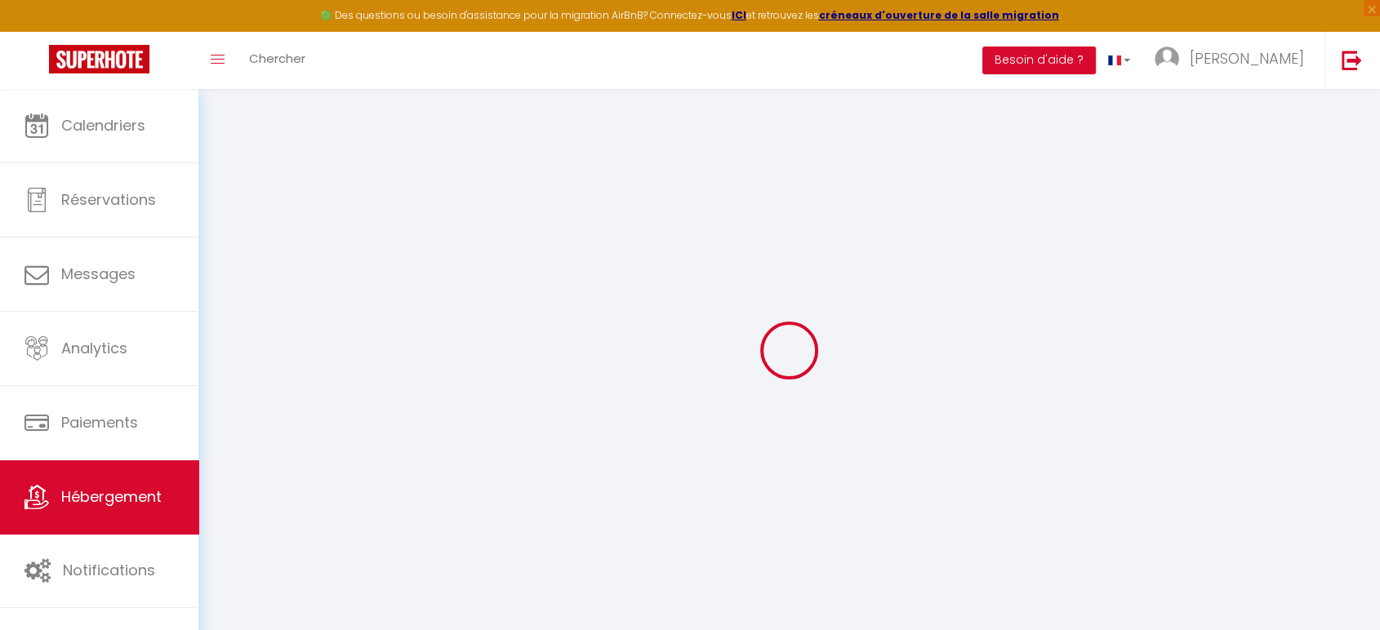
checkbox input "false"
select select
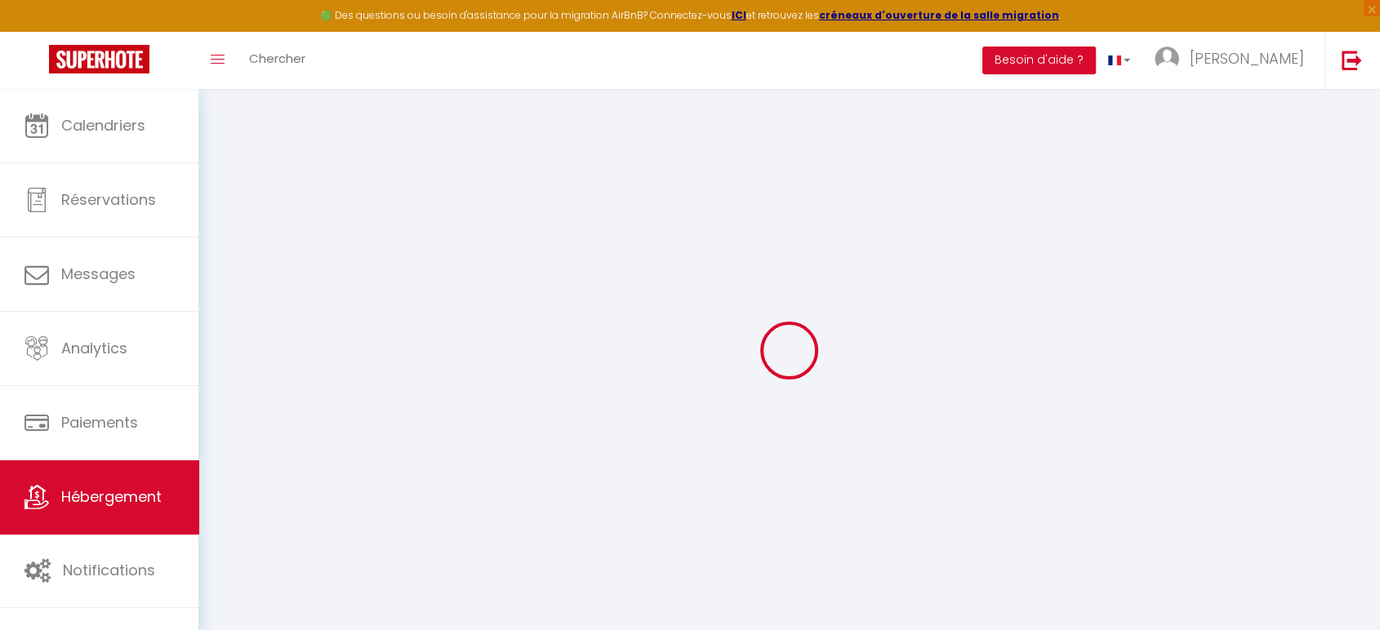
select select
checkbox input "true"
checkbox input "false"
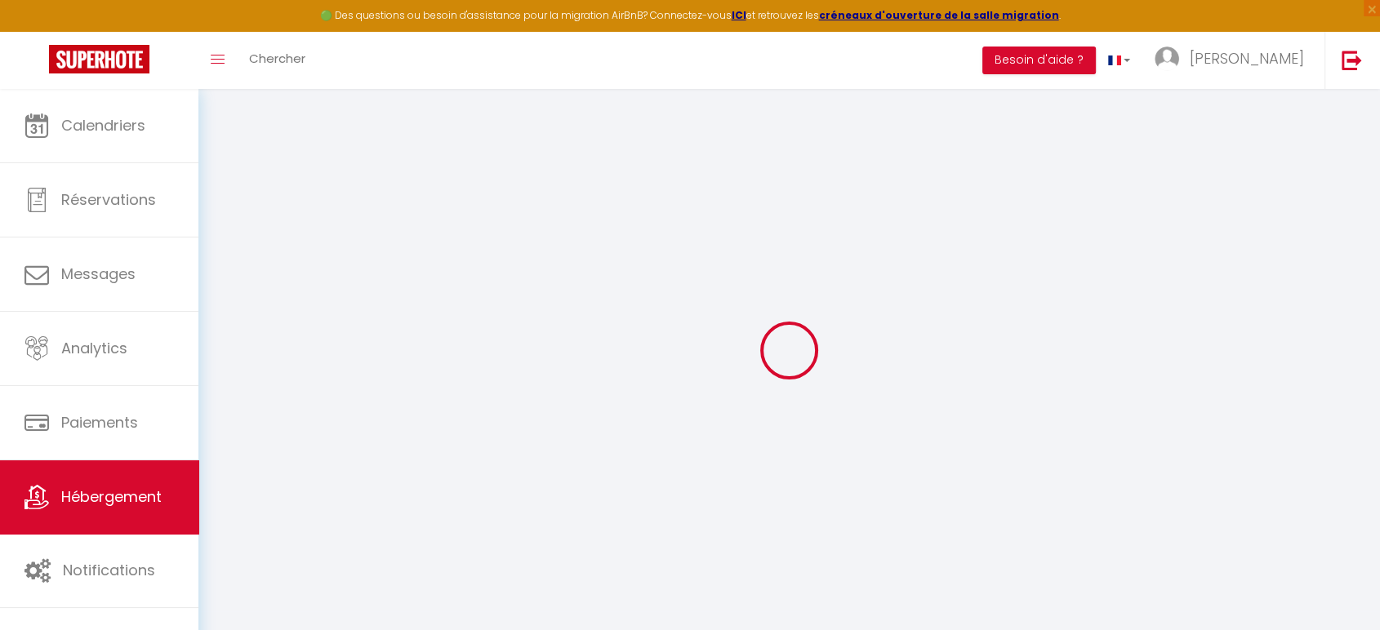
select select
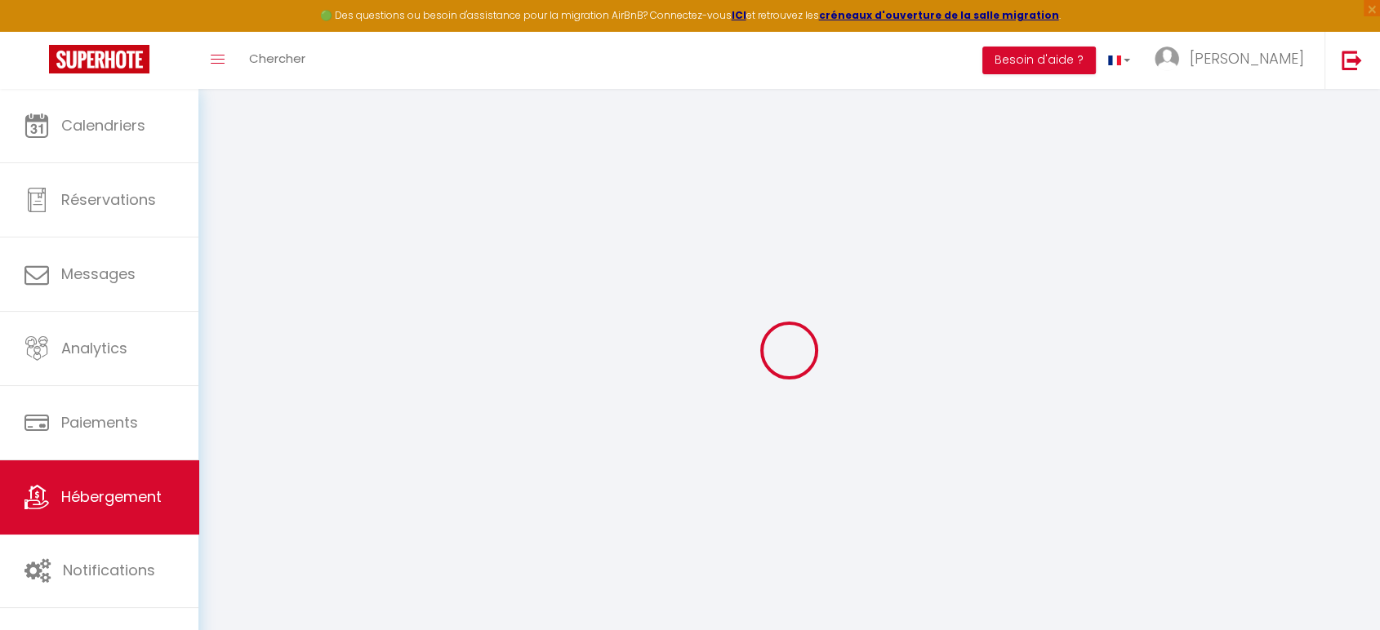
checkbox input "true"
checkbox input "false"
checkbox input "true"
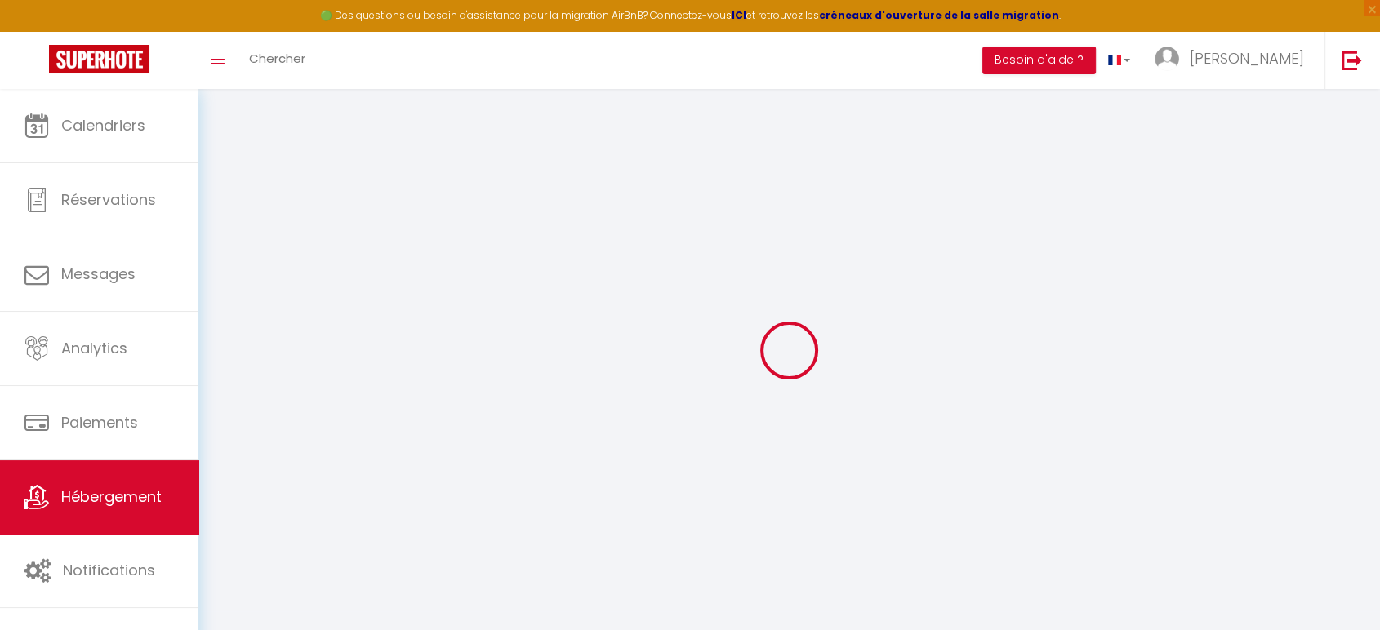
checkbox input "false"
select select "+ 22 %"
select select "+ 20 %"
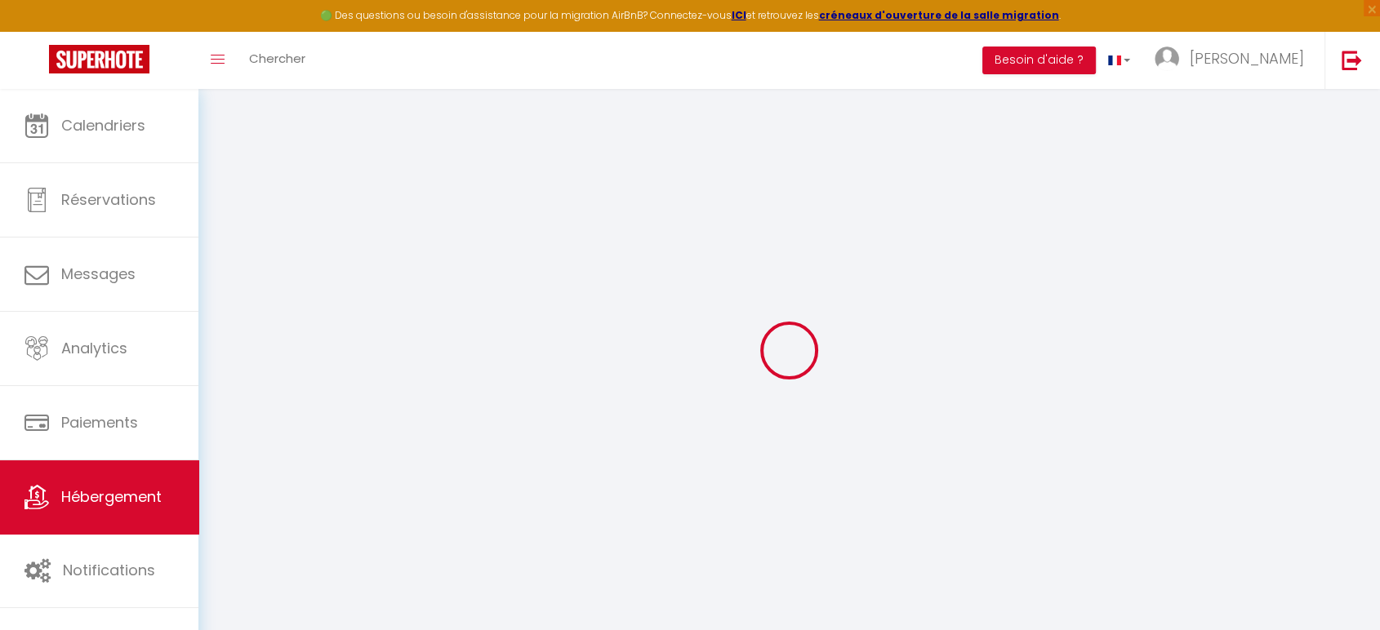
select select
checkbox input "true"
checkbox input "false"
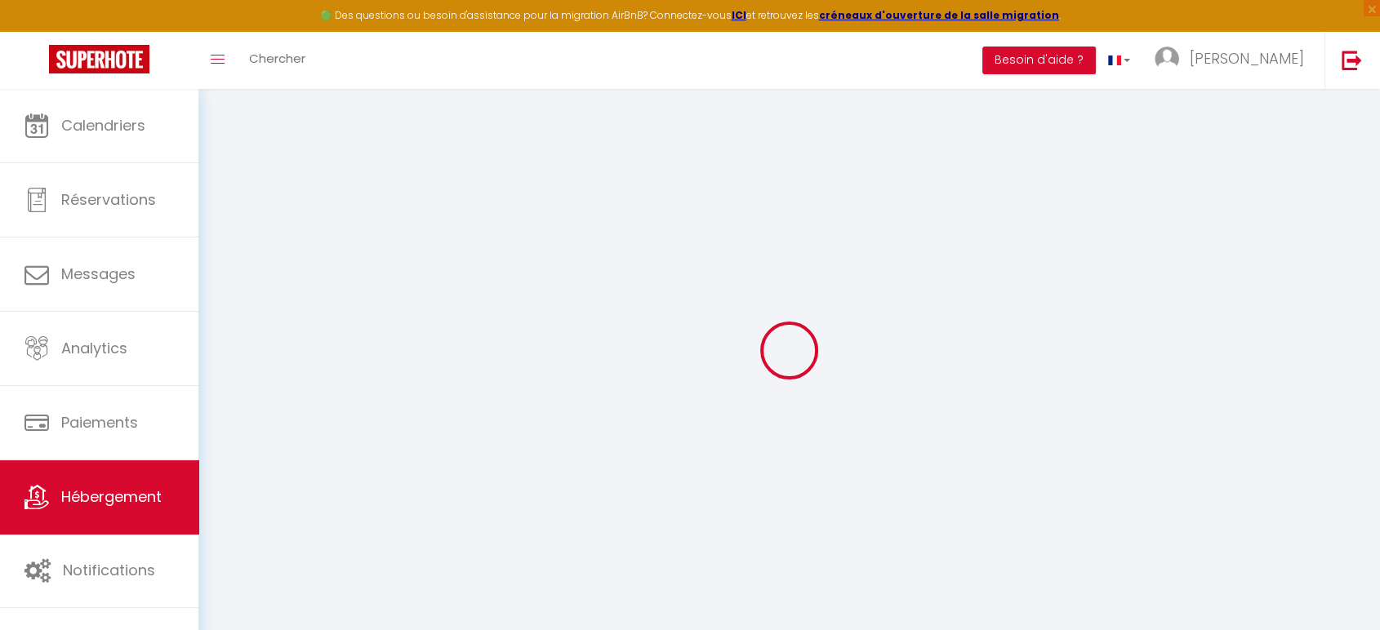
select select "365"
select select "EUR"
select select "7134-1313744205922749131"
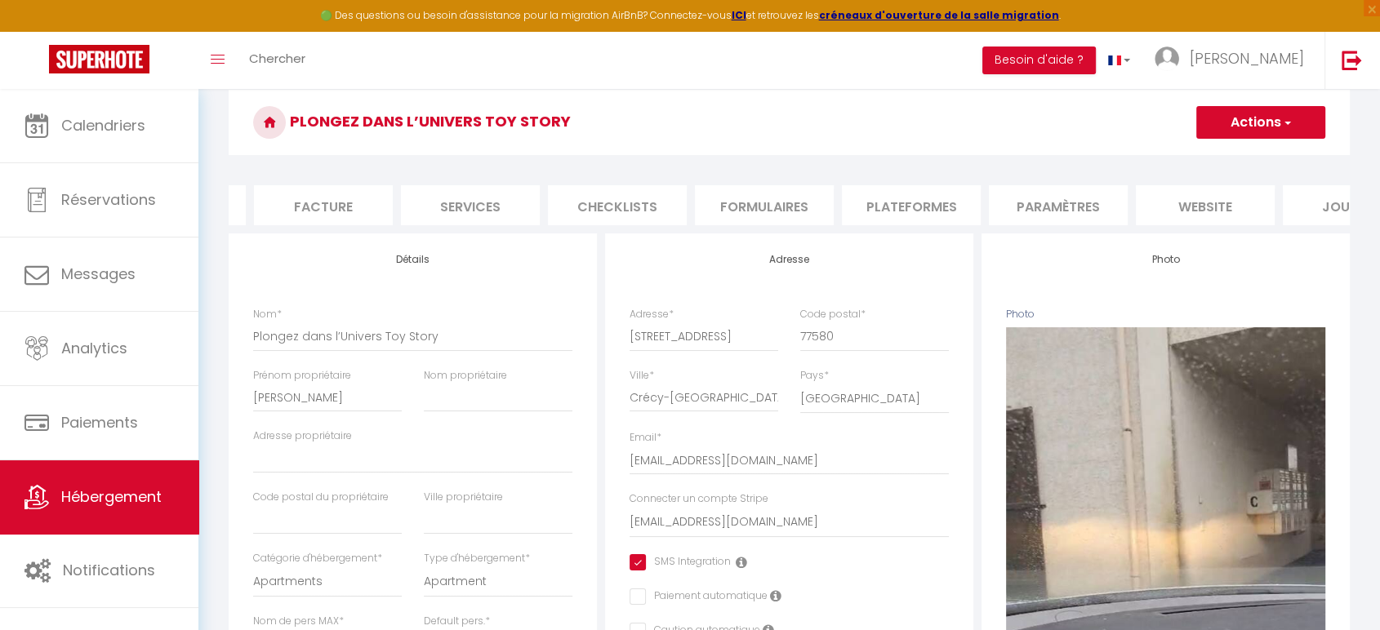
scroll to position [0, 268]
click at [898, 212] on li "Plateformes" at bounding box center [912, 205] width 139 height 40
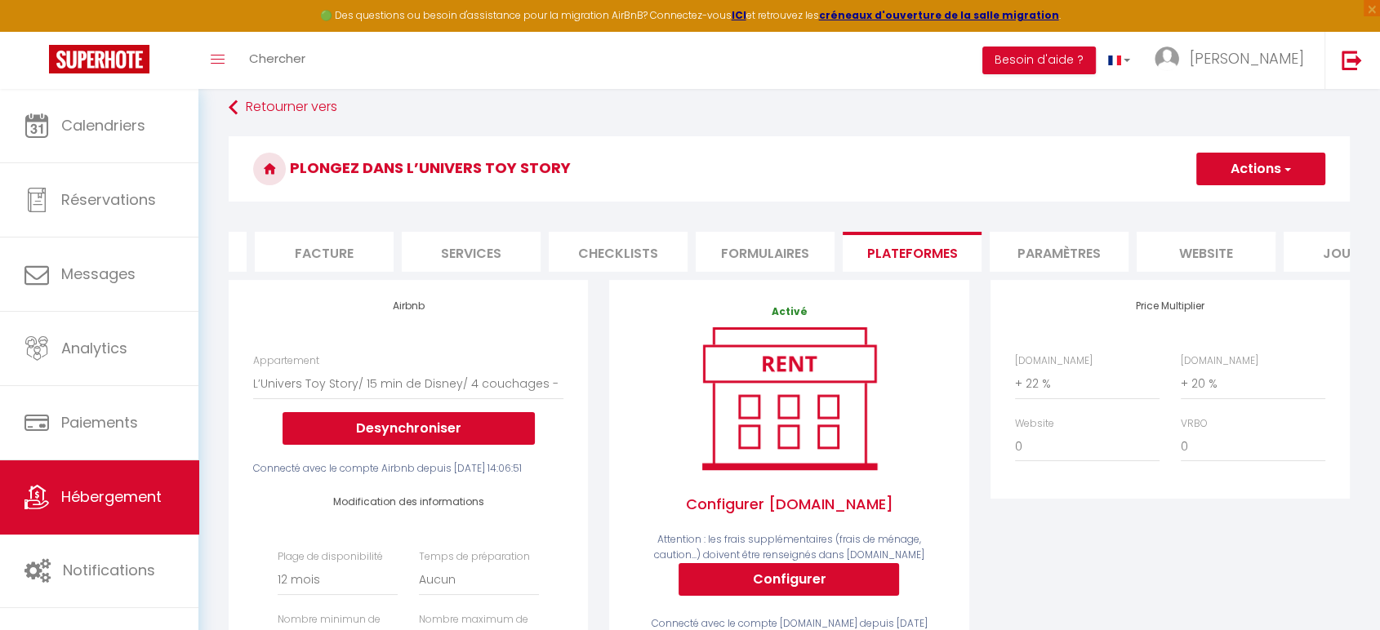
scroll to position [0, 349]
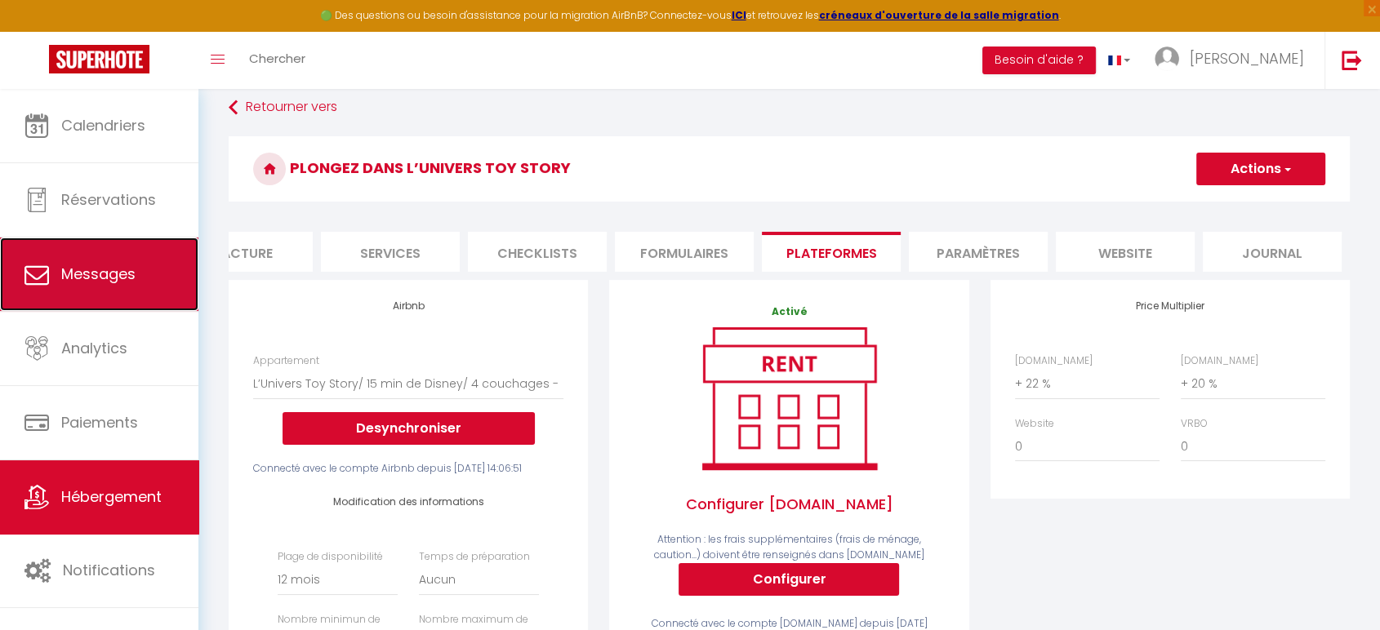
click at [139, 253] on link "Messages" at bounding box center [99, 275] width 198 height 74
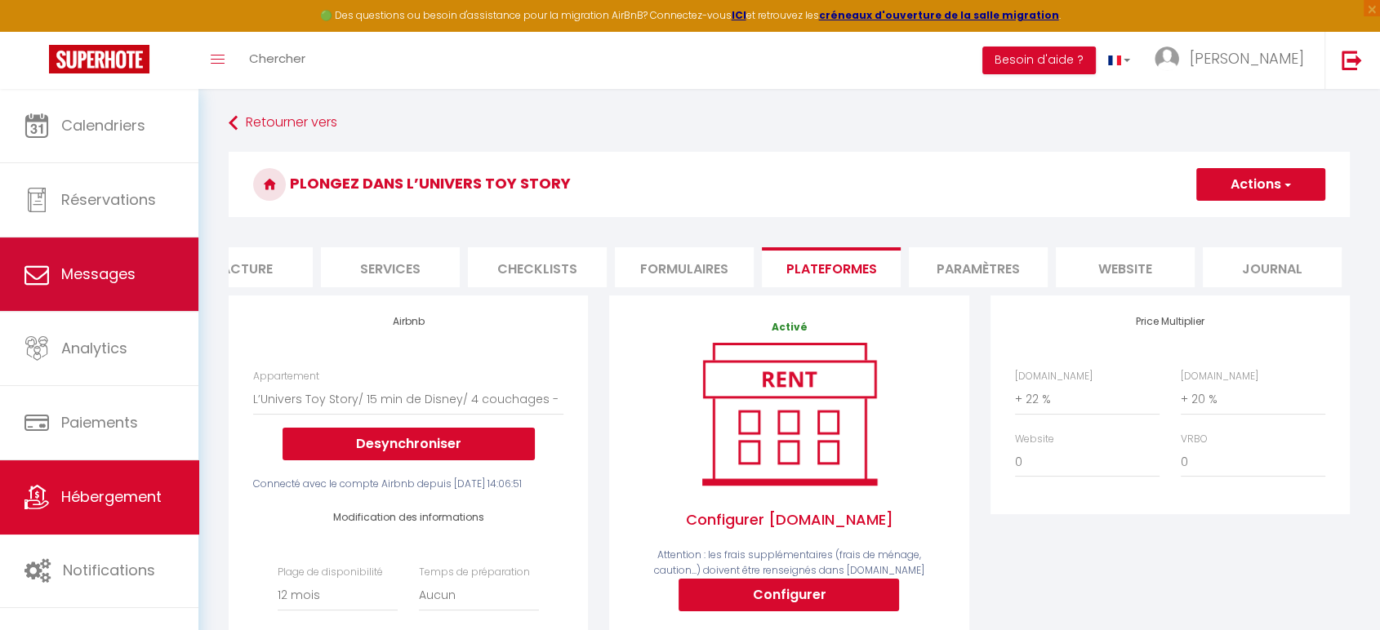
select select "message"
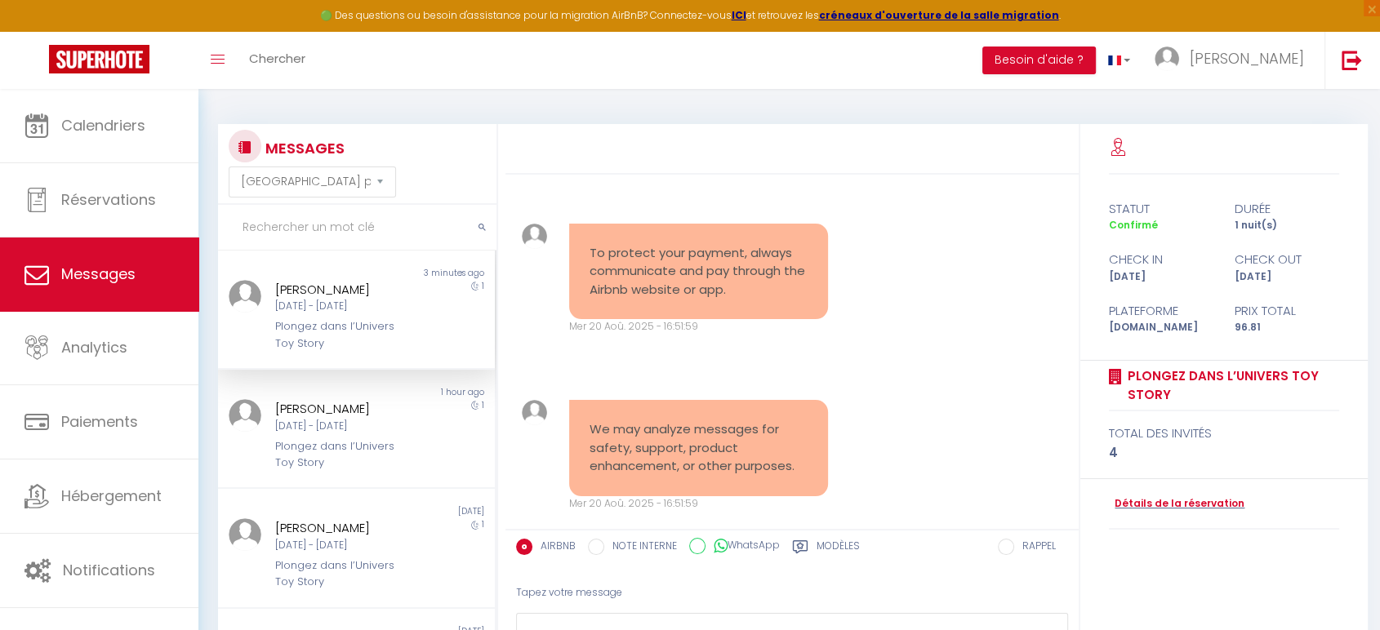
scroll to position [5967, 0]
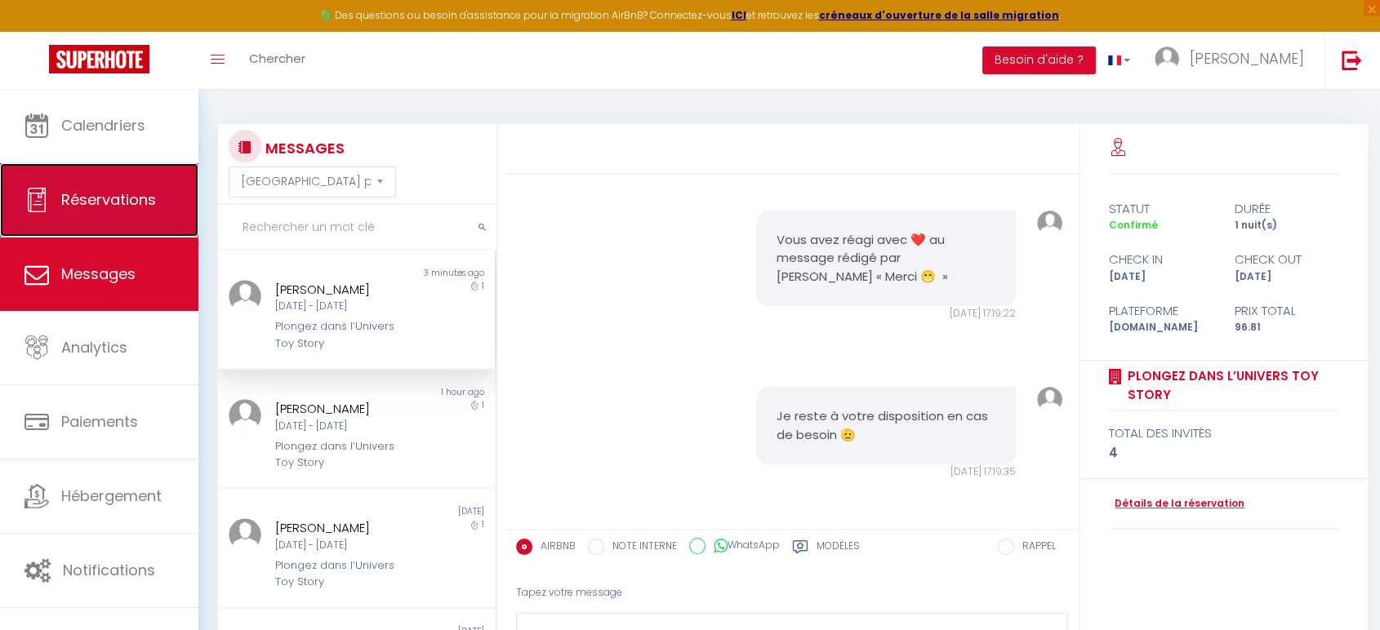
click at [111, 206] on span "Réservations" at bounding box center [108, 199] width 95 height 20
select select "not_cancelled"
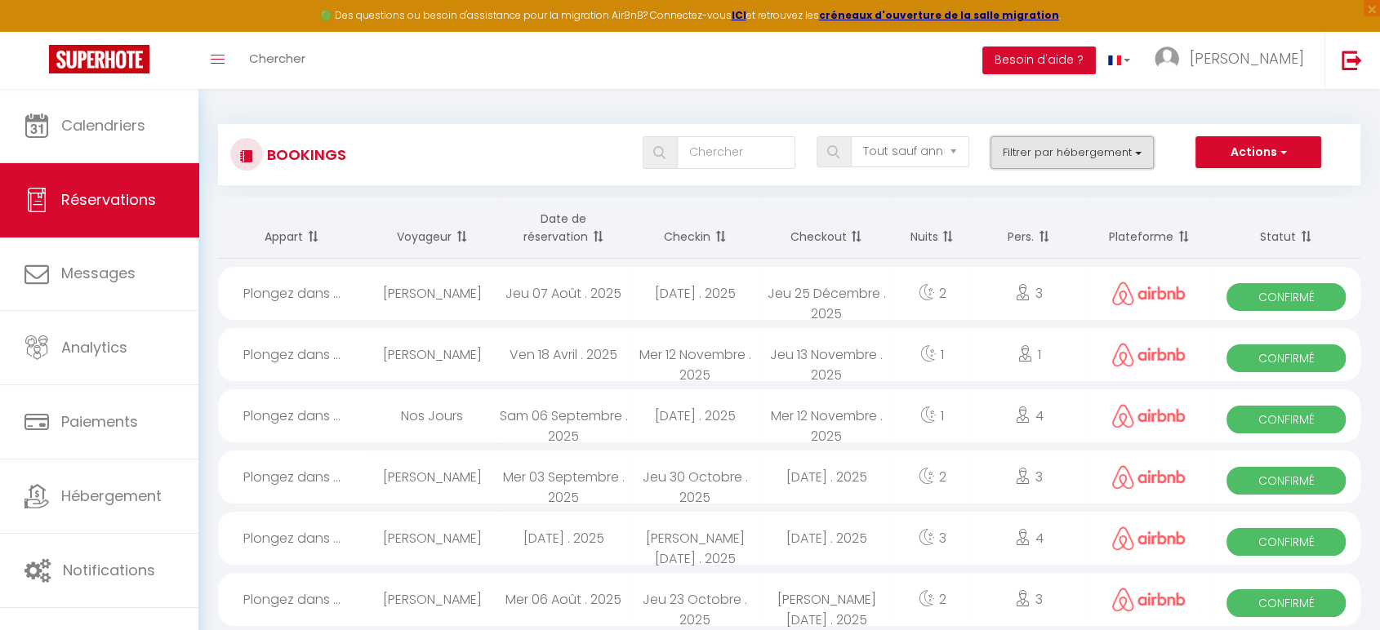
click at [1020, 151] on button "Filtrer par hébergement" at bounding box center [1072, 152] width 163 height 33
click at [1021, 215] on input "Plongez dans l’Univers Toy Story" at bounding box center [1119, 218] width 212 height 16
checkbox input "true"
click at [1204, 151] on button "Actions" at bounding box center [1259, 152] width 126 height 33
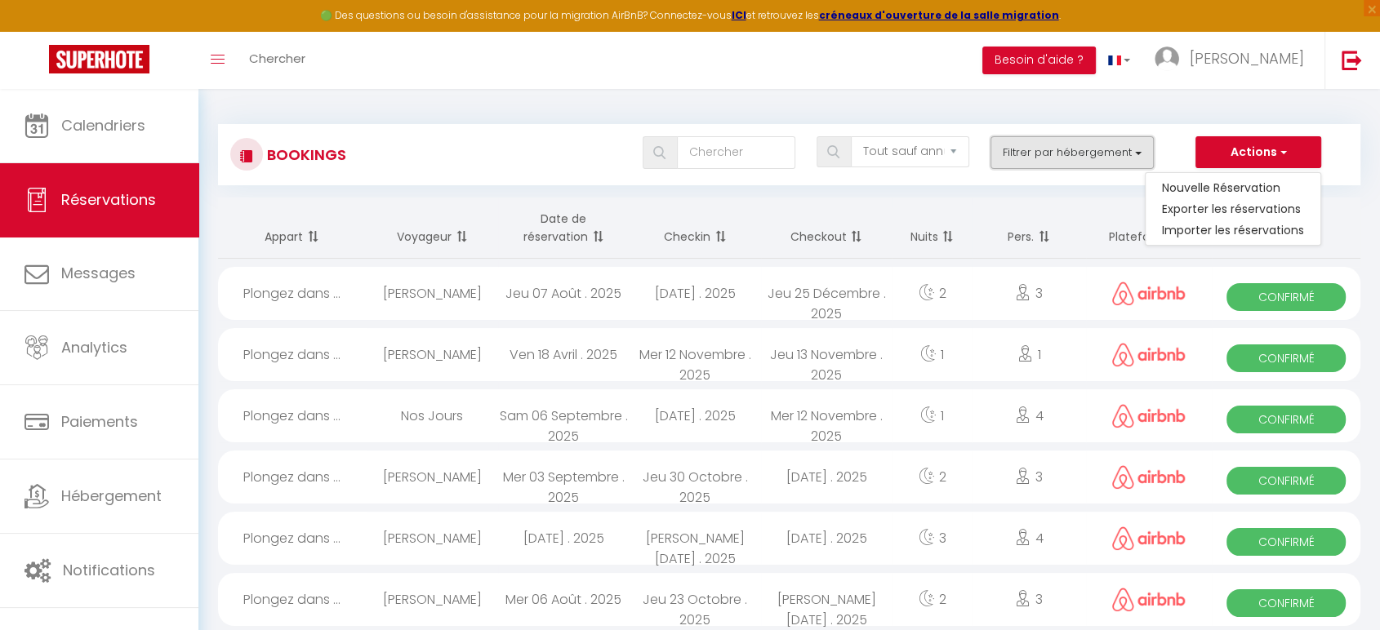
click at [1093, 155] on button "Filtrer par hébergement" at bounding box center [1072, 152] width 163 height 33
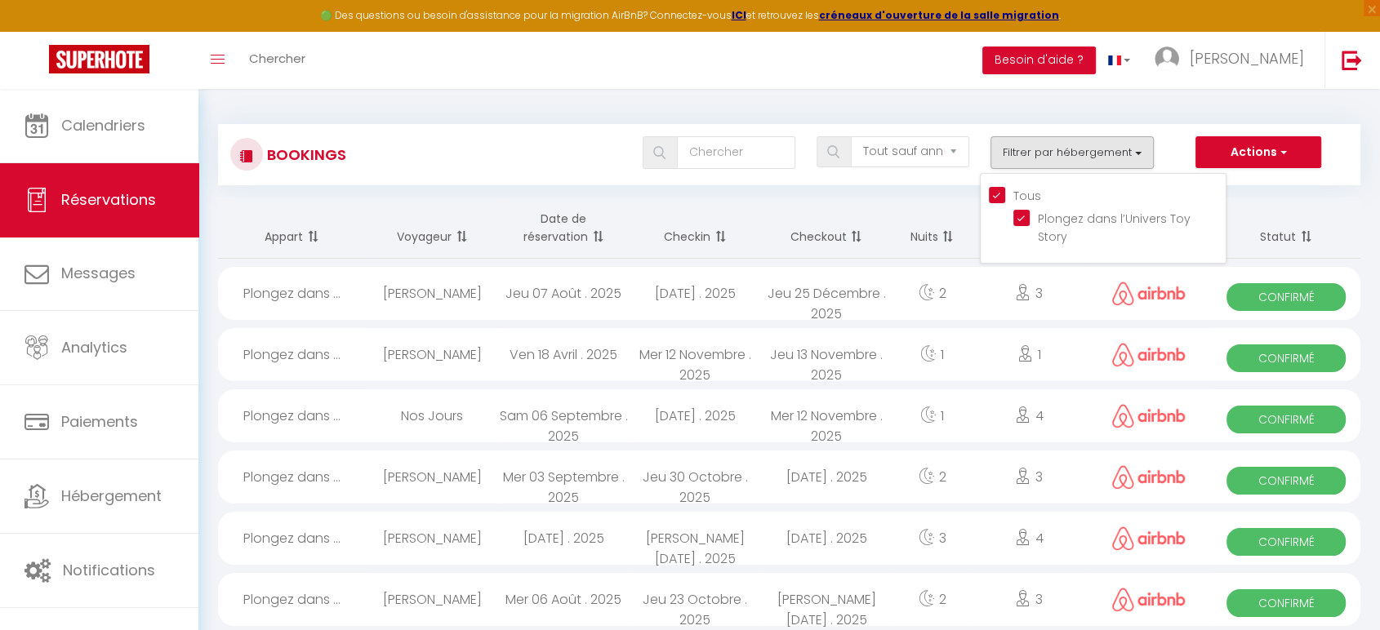
click at [889, 214] on th "Checkout" at bounding box center [826, 228] width 131 height 61
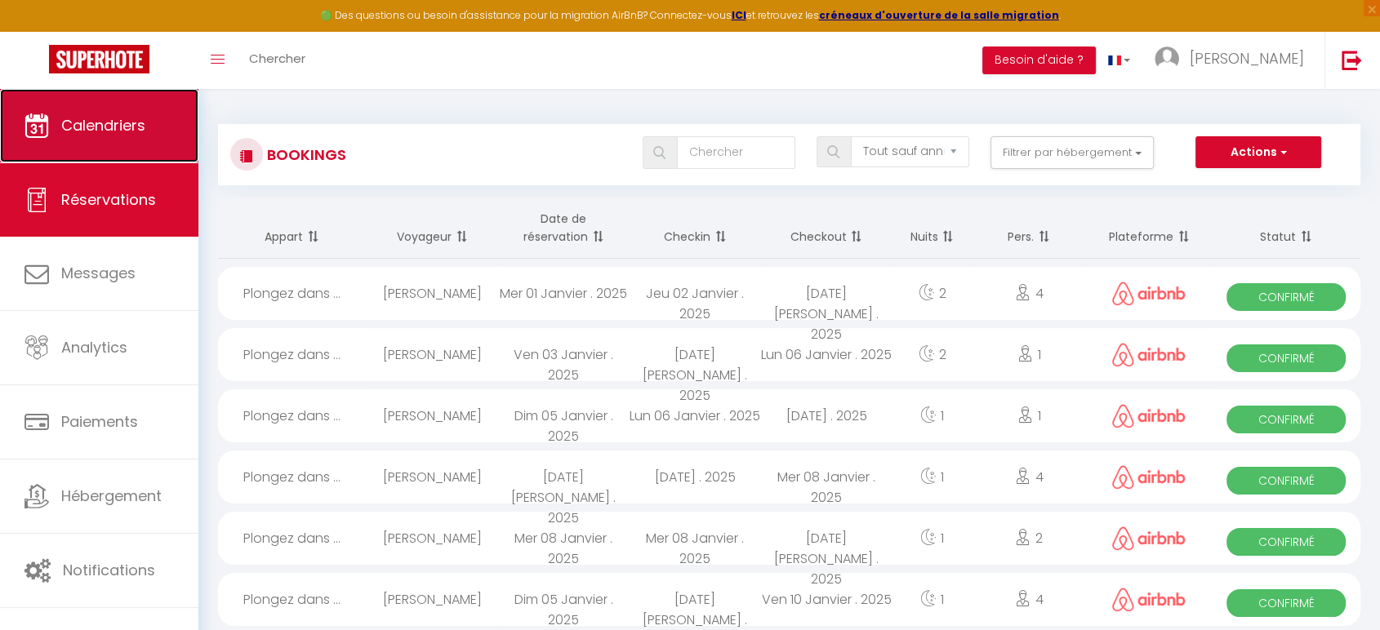
click at [115, 134] on span "Calendriers" at bounding box center [103, 125] width 84 height 20
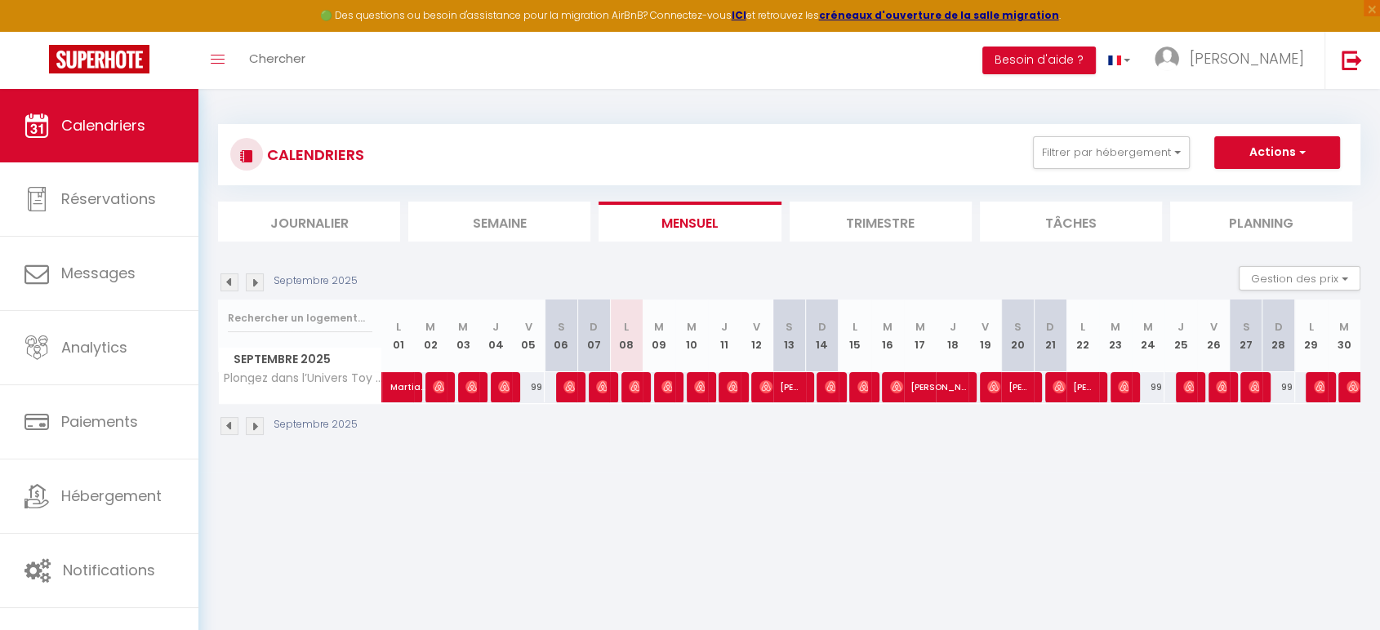
click at [912, 227] on li "Trimestre" at bounding box center [881, 222] width 182 height 40
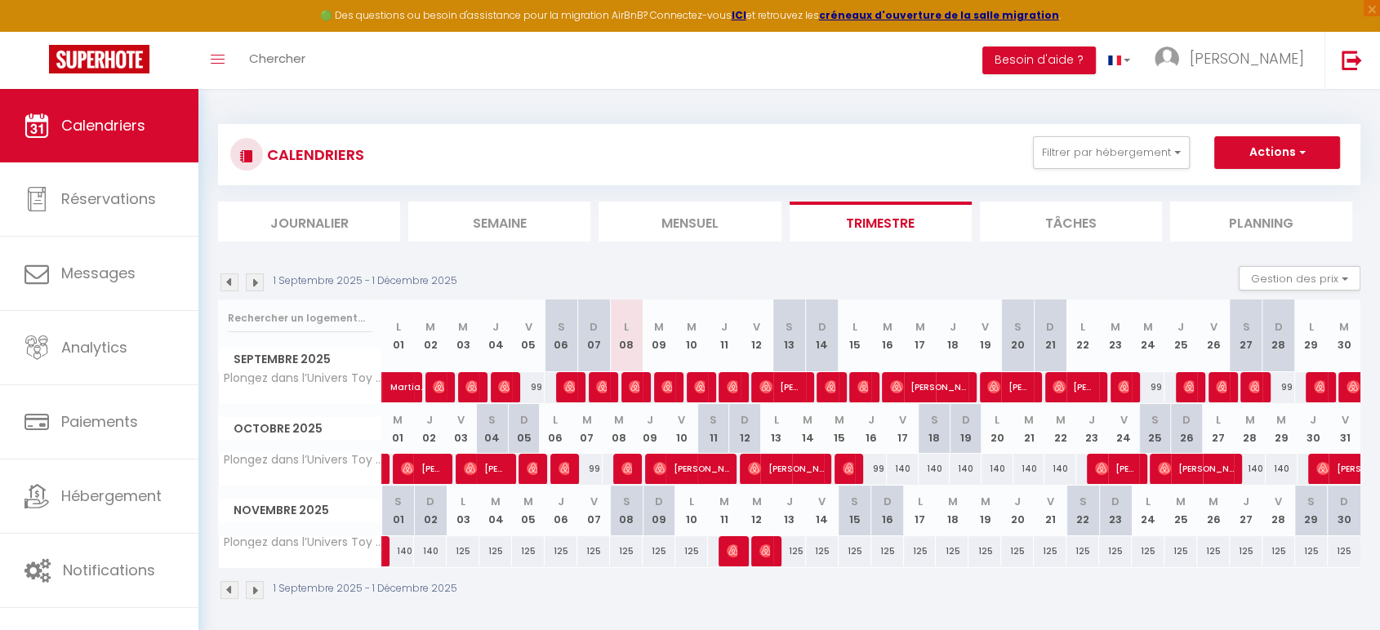
click at [332, 214] on li "Journalier" at bounding box center [309, 222] width 182 height 40
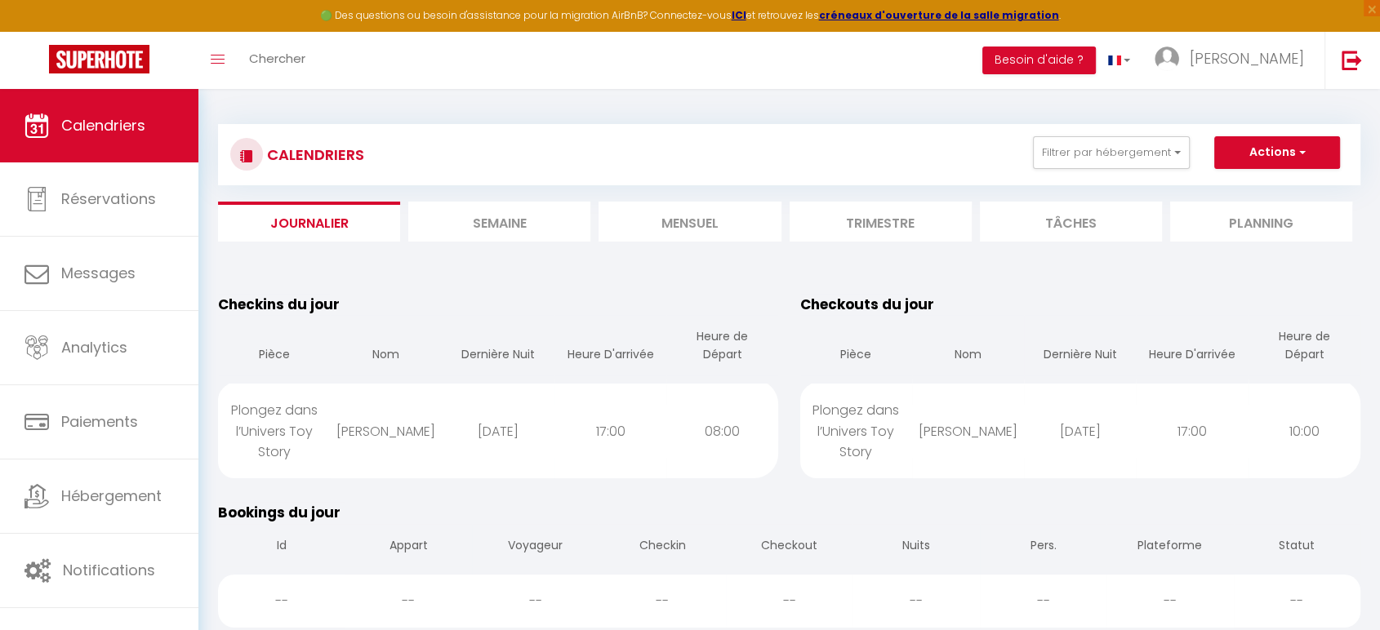
click at [704, 211] on li "Mensuel" at bounding box center [690, 222] width 182 height 40
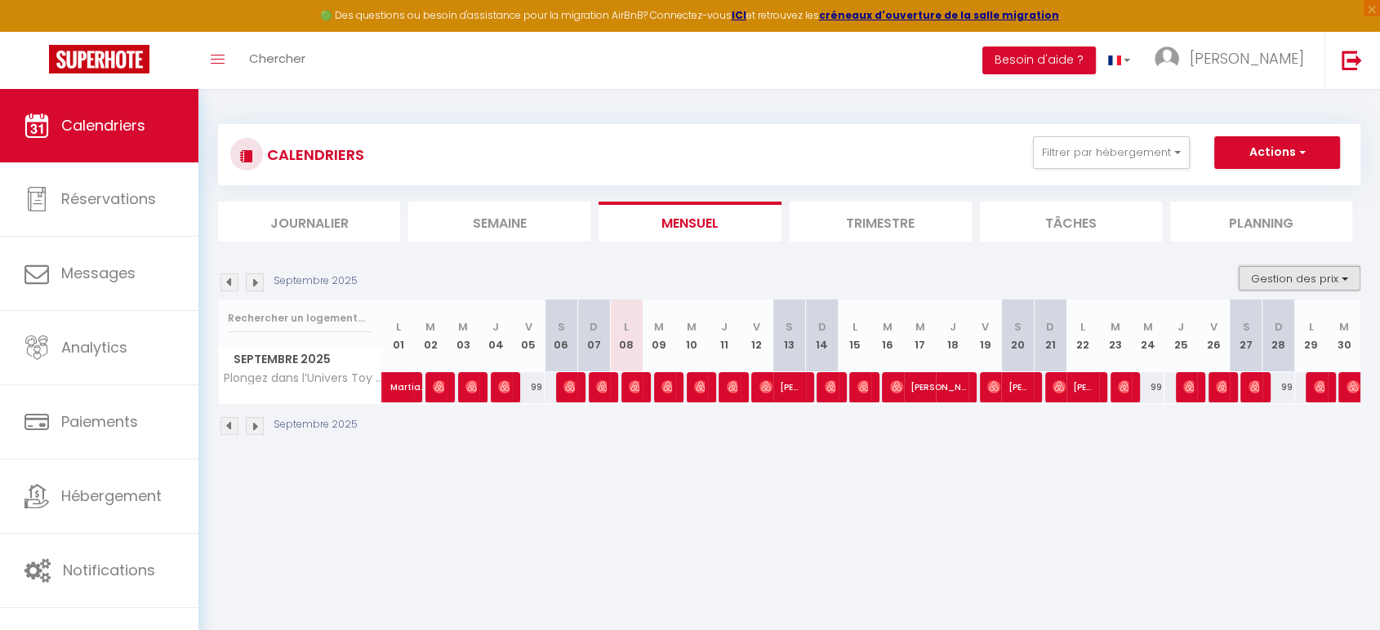
click at [1267, 278] on button "Gestion des prix" at bounding box center [1300, 278] width 122 height 25
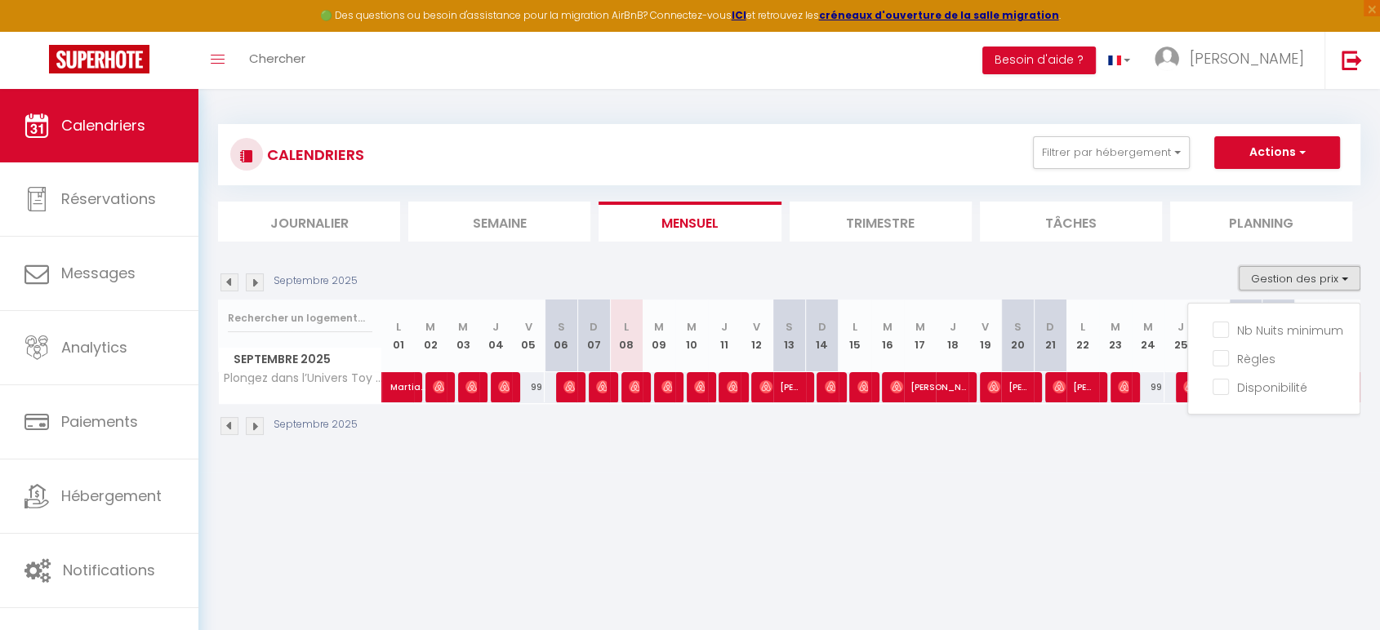
click at [1267, 278] on button "Gestion des prix" at bounding box center [1300, 278] width 122 height 25
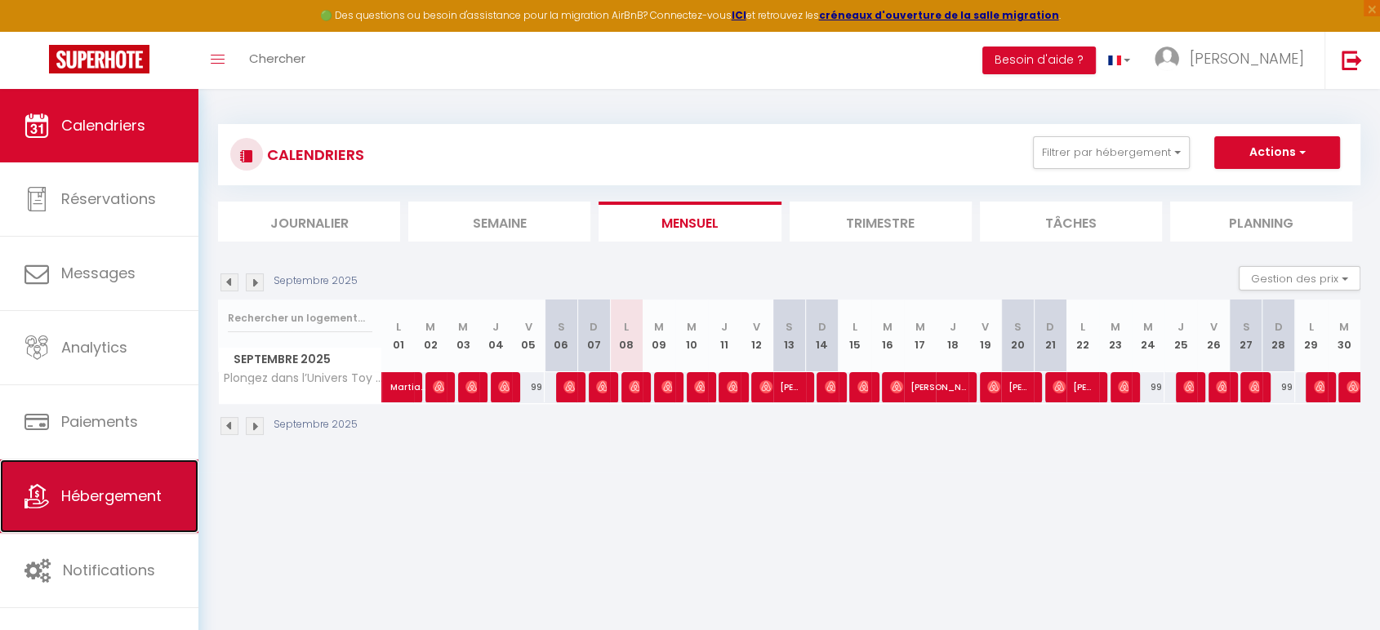
click at [105, 492] on span "Hébergement" at bounding box center [111, 496] width 100 height 20
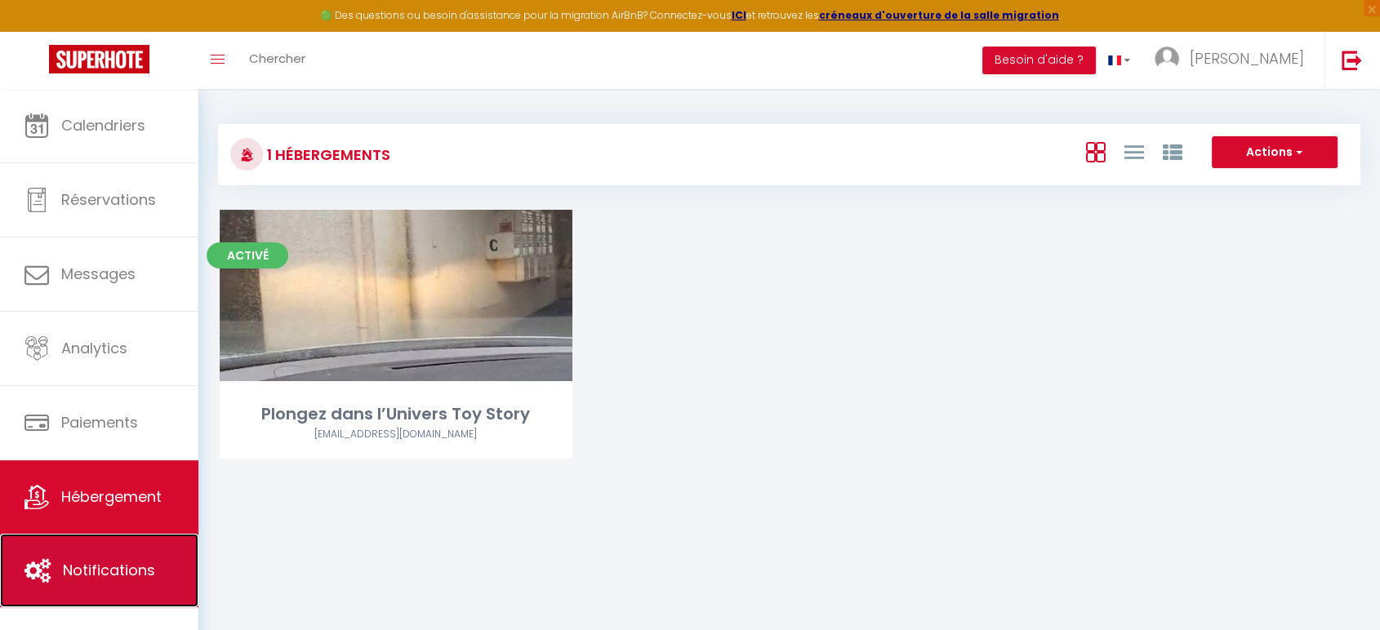
drag, startPoint x: 60, startPoint y: 541, endPoint x: 60, endPoint y: 554, distance: 13.1
click at [60, 554] on link "Notifications" at bounding box center [99, 571] width 198 height 74
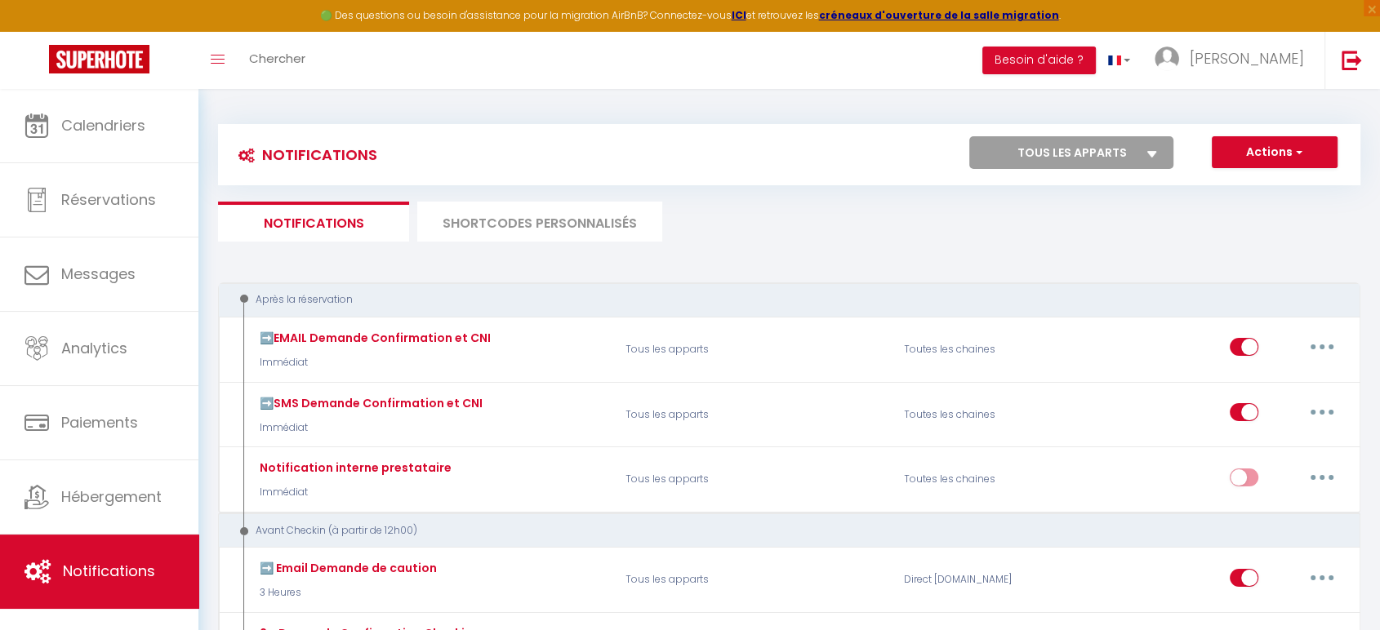
click at [1040, 234] on ul "Notifications SHORTCODES PERSONNALISÉS" at bounding box center [789, 222] width 1143 height 40
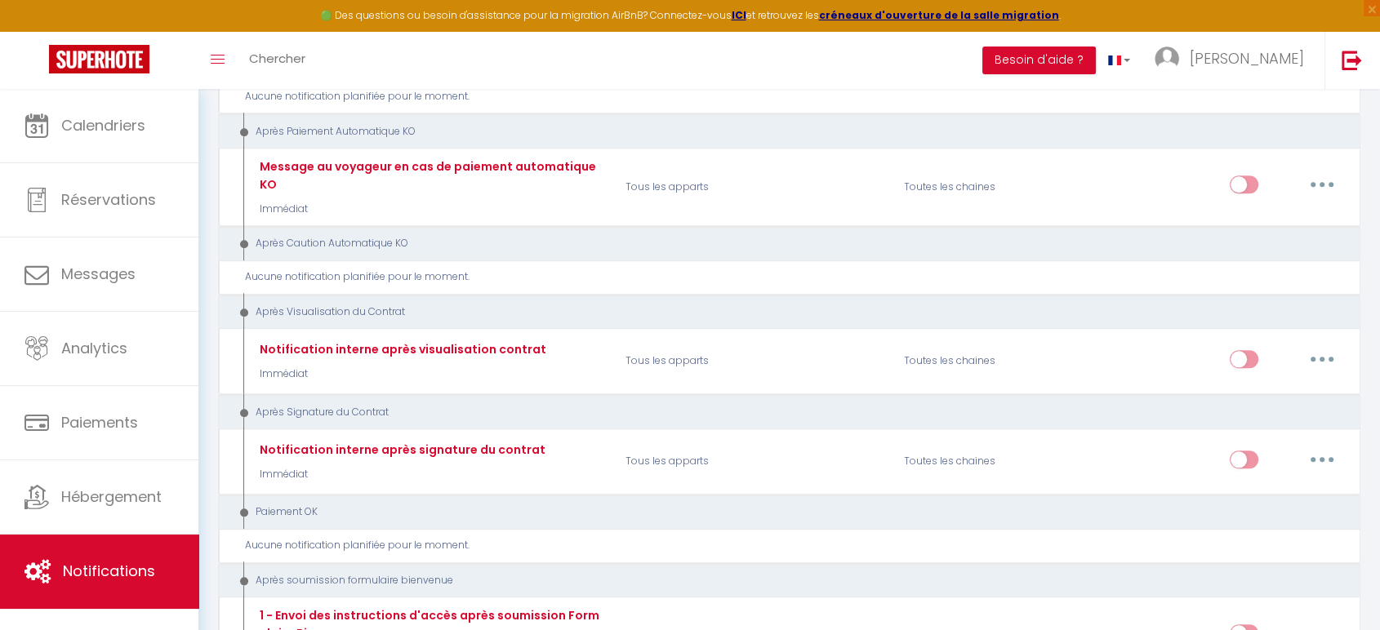
scroll to position [1742, 0]
